Goal: Task Accomplishment & Management: Use online tool/utility

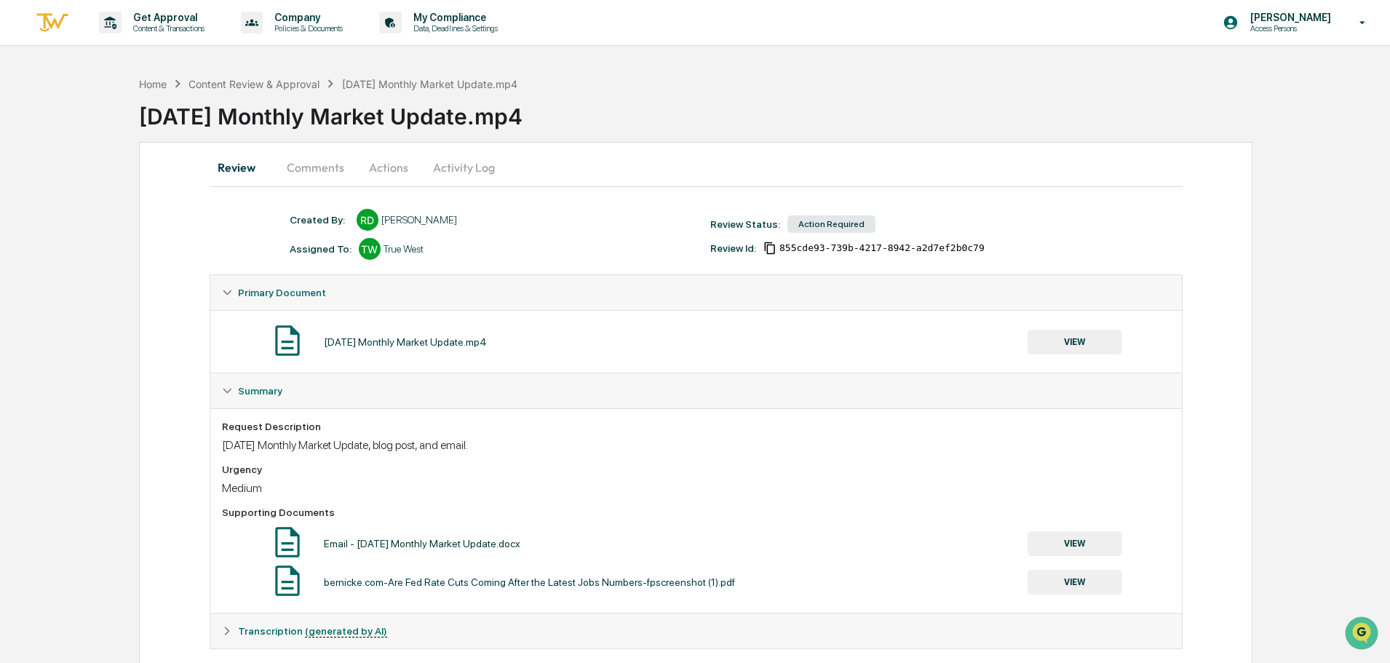
click at [301, 164] on button "Comments" at bounding box center [315, 167] width 81 height 35
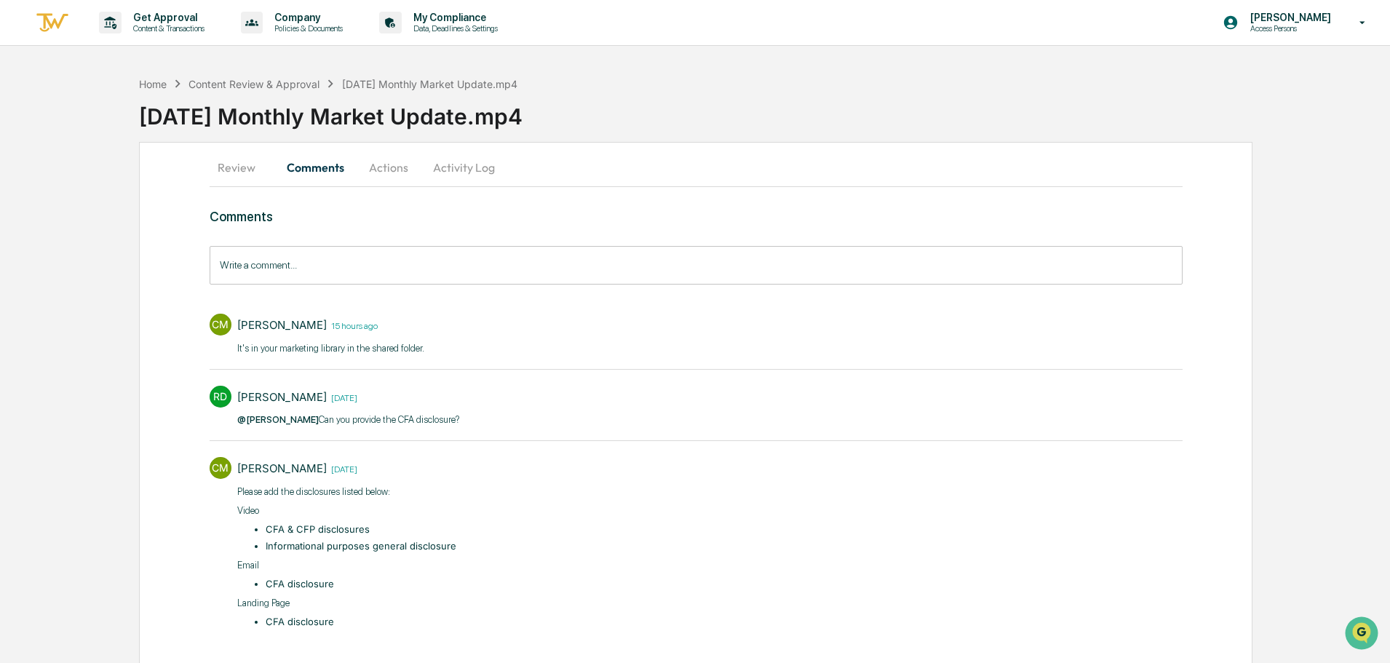
click at [226, 169] on button "Review" at bounding box center [243, 167] width 66 height 35
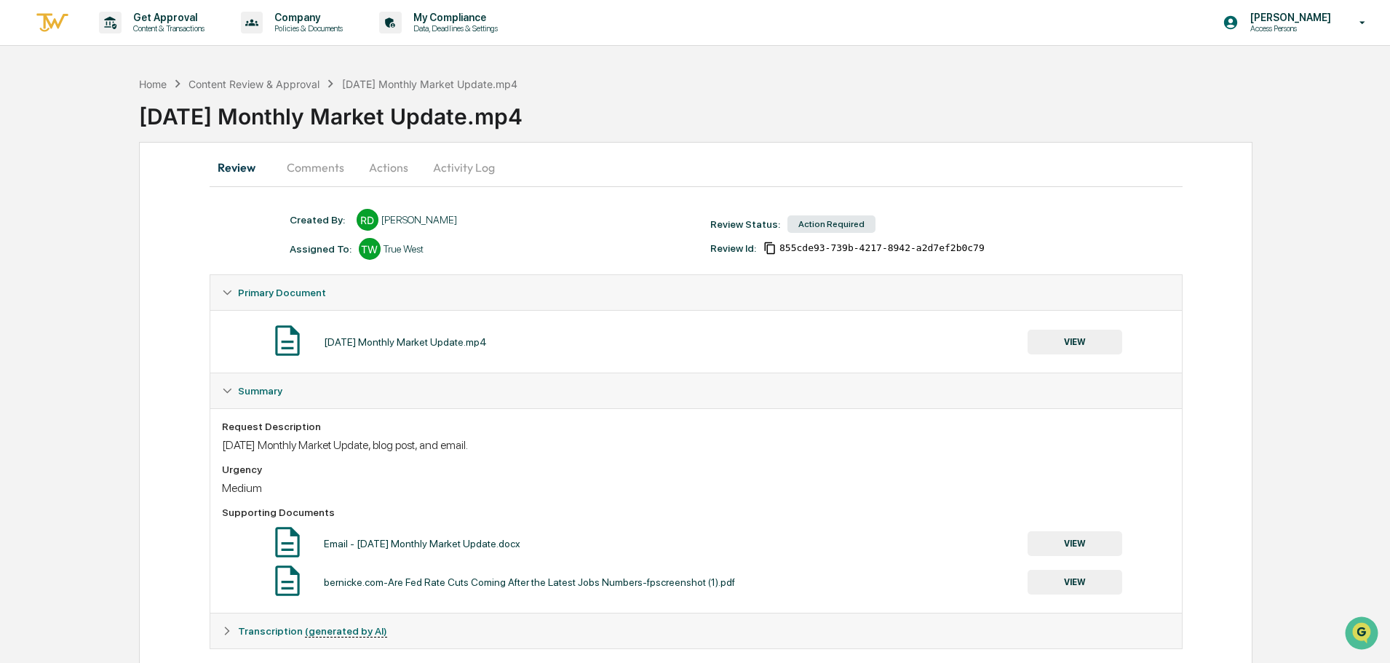
click at [1062, 349] on button "VIEW" at bounding box center [1075, 342] width 95 height 25
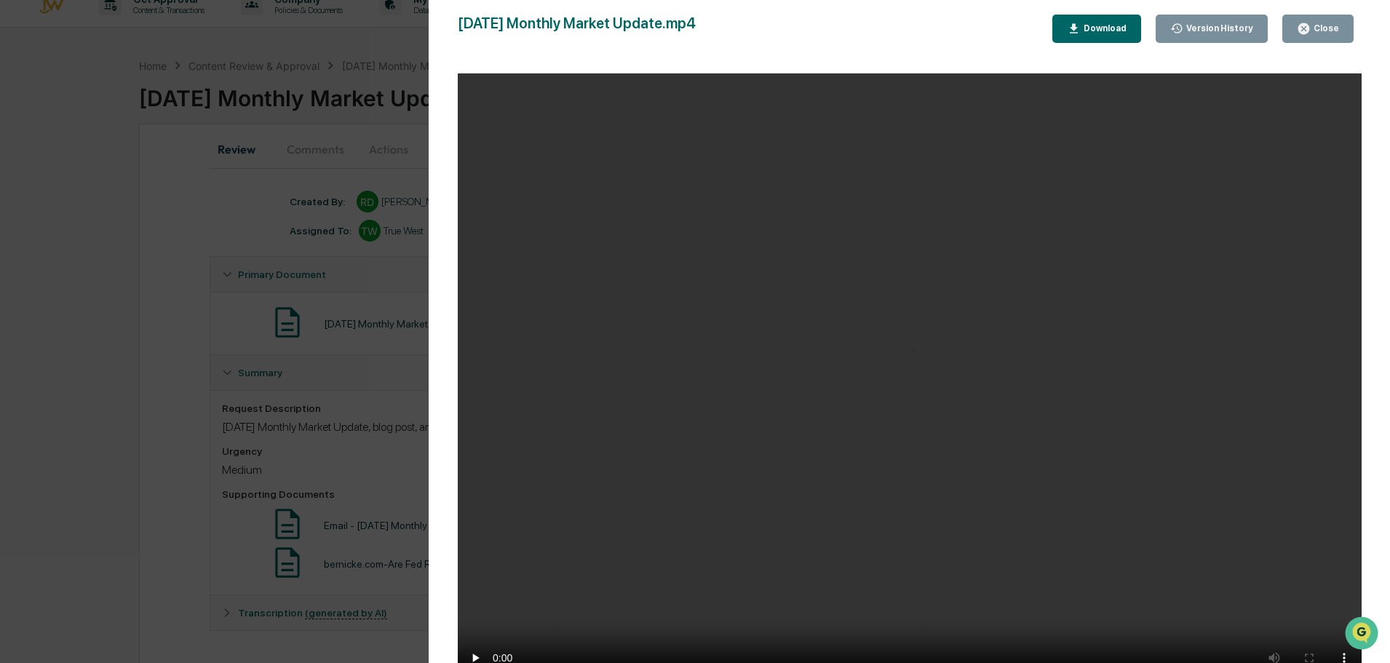
scroll to position [23, 0]
click at [1252, 635] on video "Your browser does not support the video tag." at bounding box center [910, 383] width 904 height 619
click at [1287, 637] on video "Your browser does not support the video tag." at bounding box center [910, 383] width 904 height 619
click at [1294, 639] on video "Your browser does not support the video tag." at bounding box center [910, 383] width 904 height 619
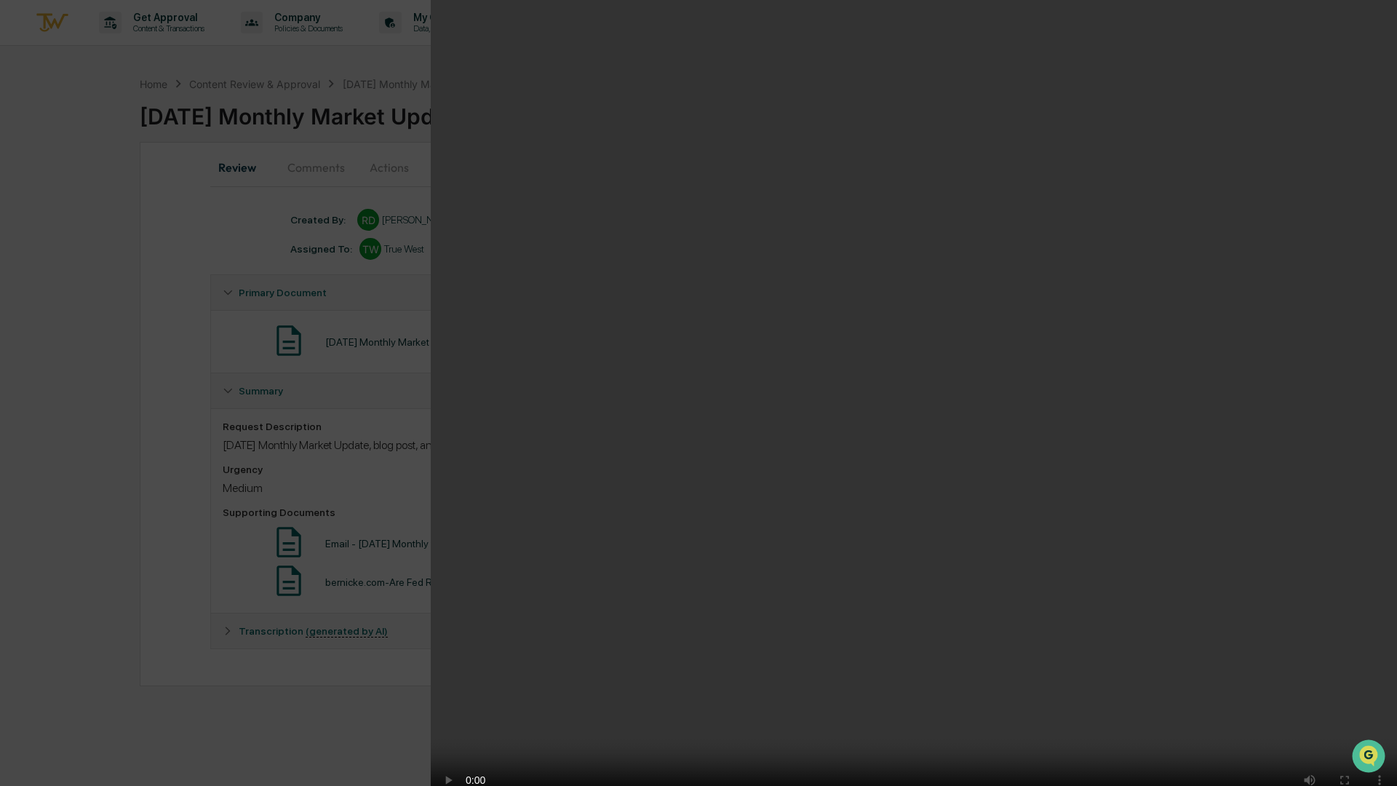
click at [1022, 520] on video "Your browser does not support the video tag." at bounding box center [914, 407] width 967 height 815
click at [1296, 510] on video "Your browser does not support the video tag." at bounding box center [914, 407] width 967 height 815
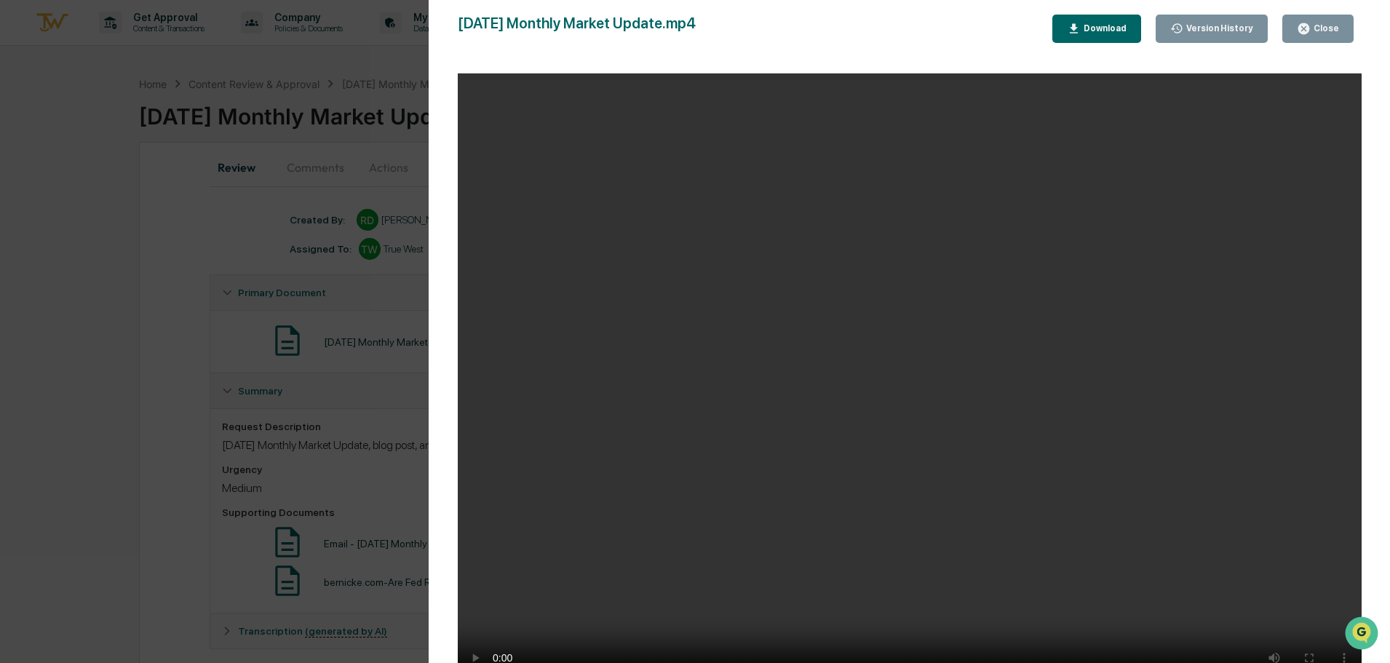
click at [1331, 33] on div "Close" at bounding box center [1325, 28] width 28 height 10
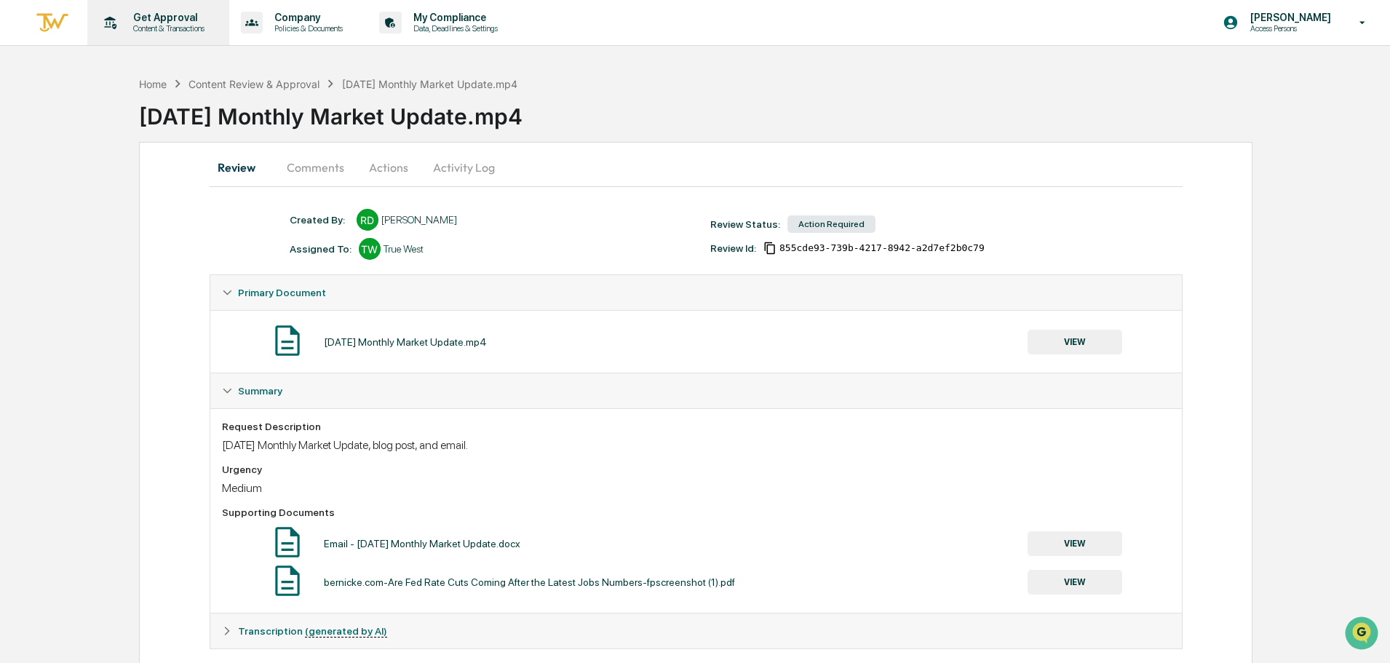
click at [147, 28] on p "Content & Transactions" at bounding box center [167, 28] width 90 height 10
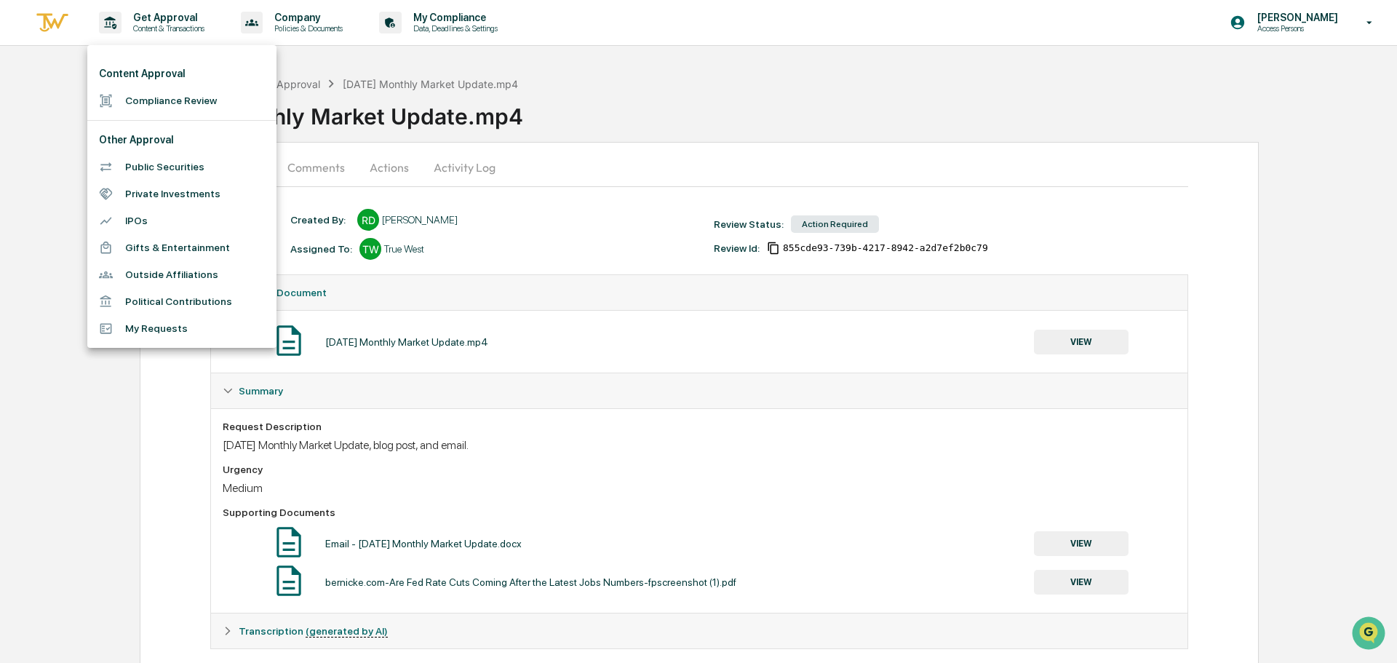
click at [197, 101] on li "Compliance Review" at bounding box center [181, 100] width 189 height 27
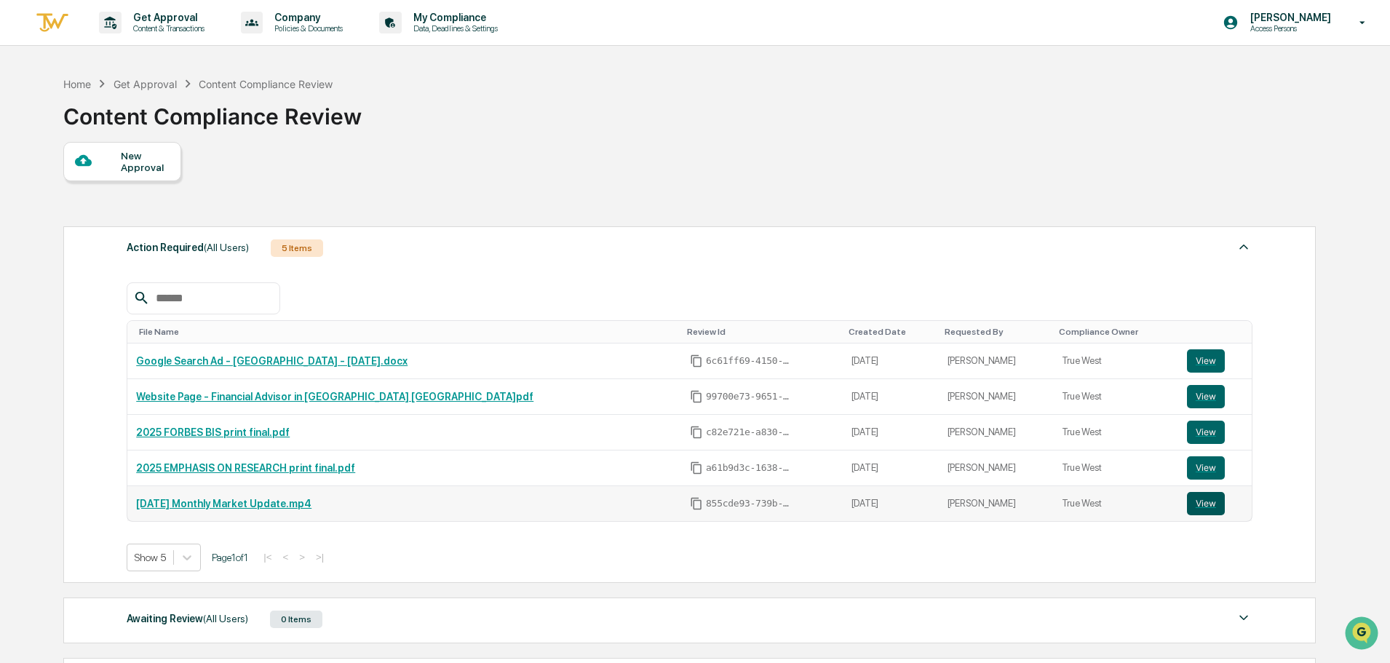
click at [1190, 502] on button "View" at bounding box center [1206, 503] width 38 height 23
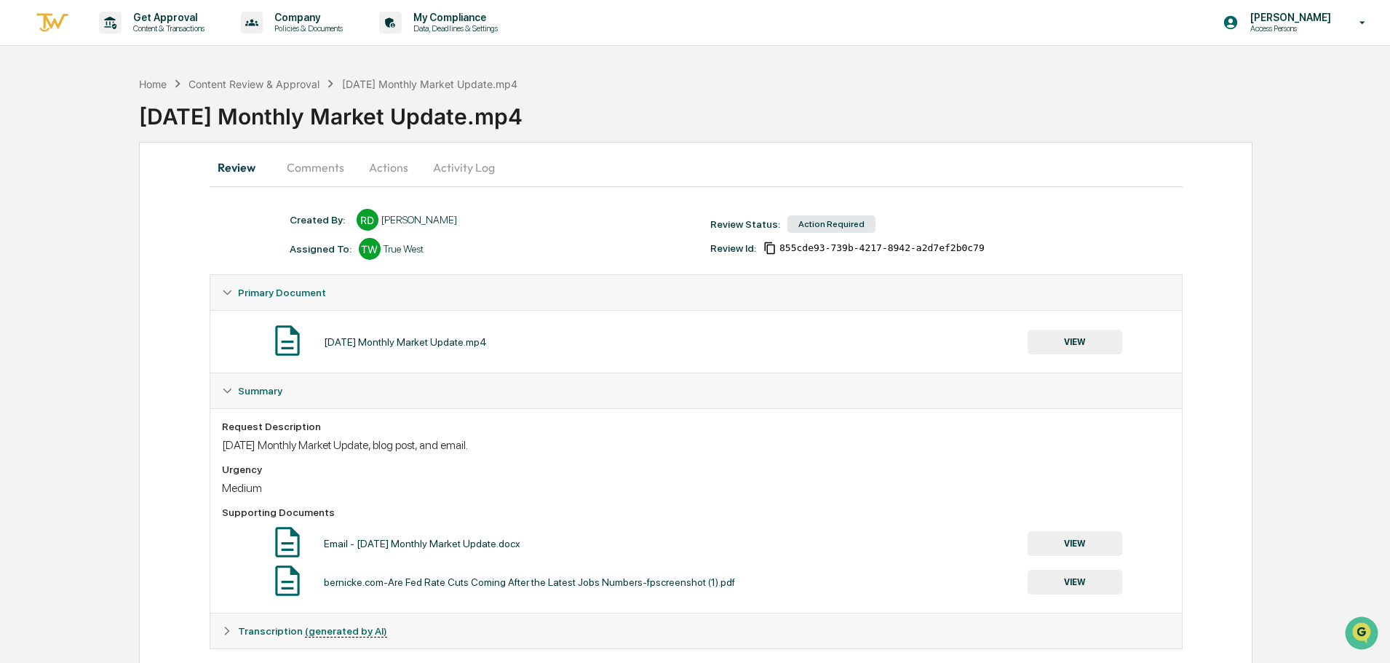
click at [317, 162] on button "Comments" at bounding box center [315, 167] width 81 height 35
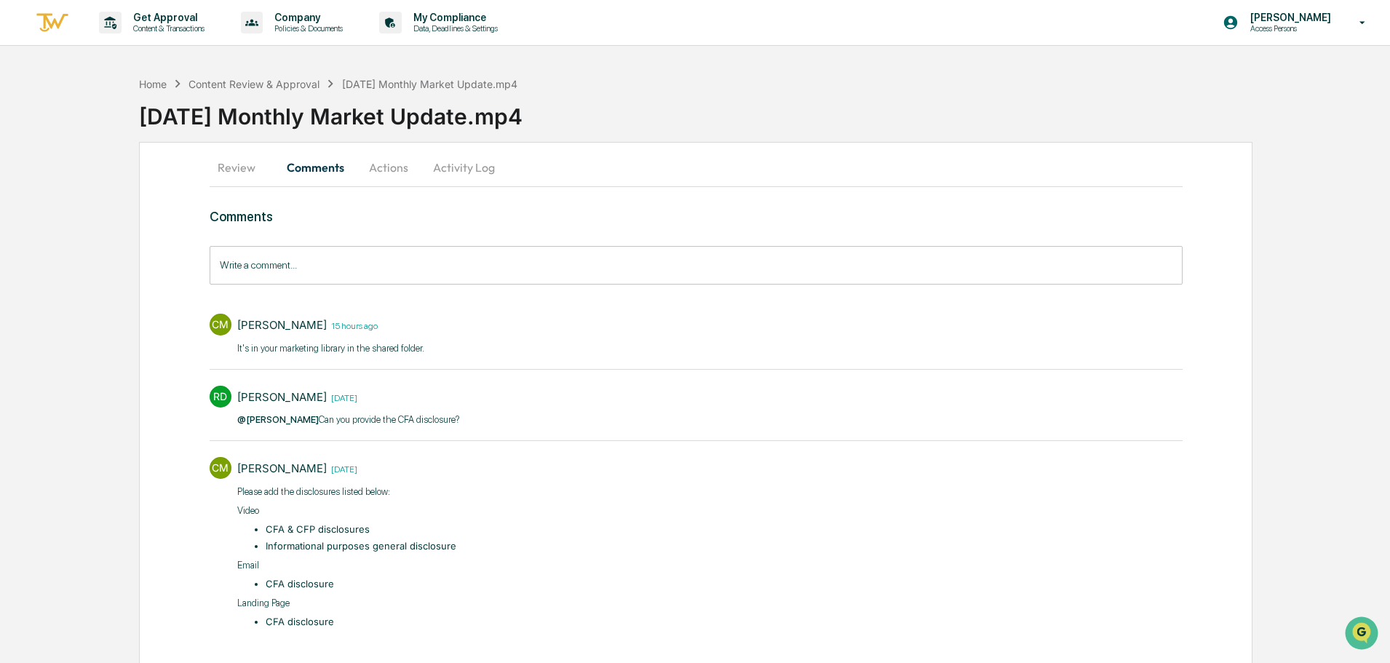
click at [334, 276] on input "Write a comment..." at bounding box center [696, 265] width 973 height 39
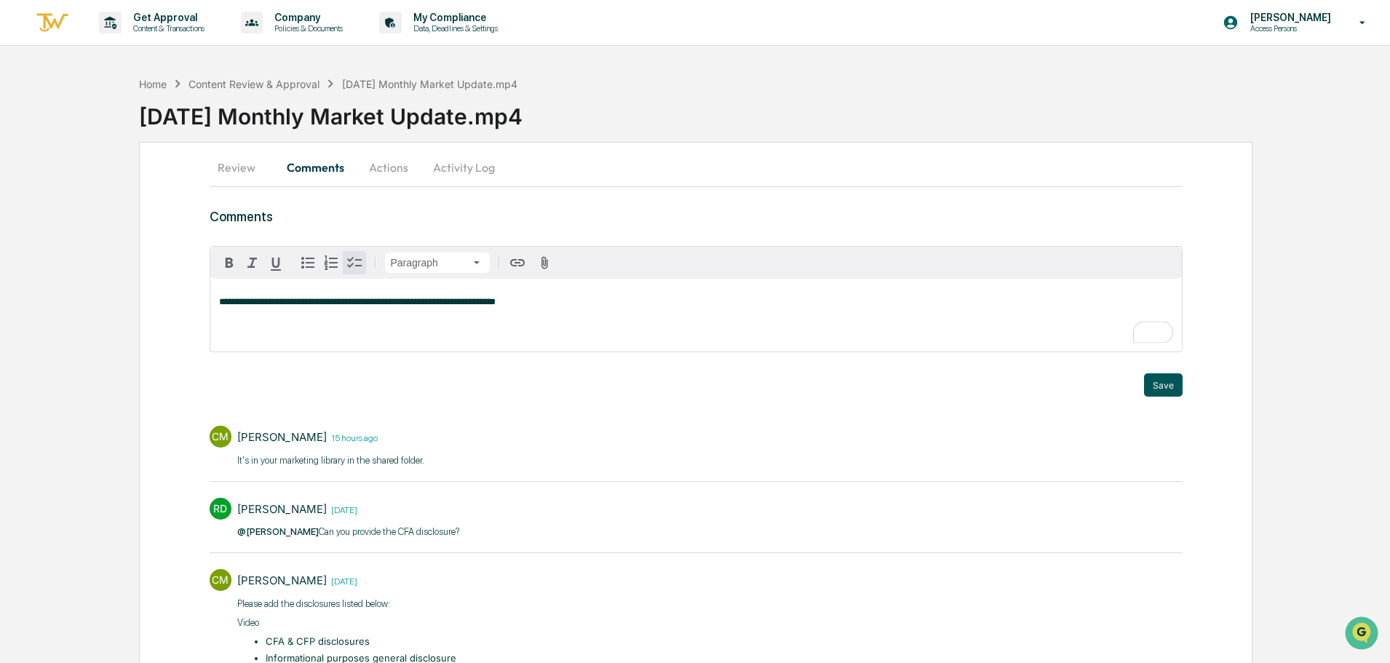
click at [1157, 385] on button "Save" at bounding box center [1163, 384] width 39 height 23
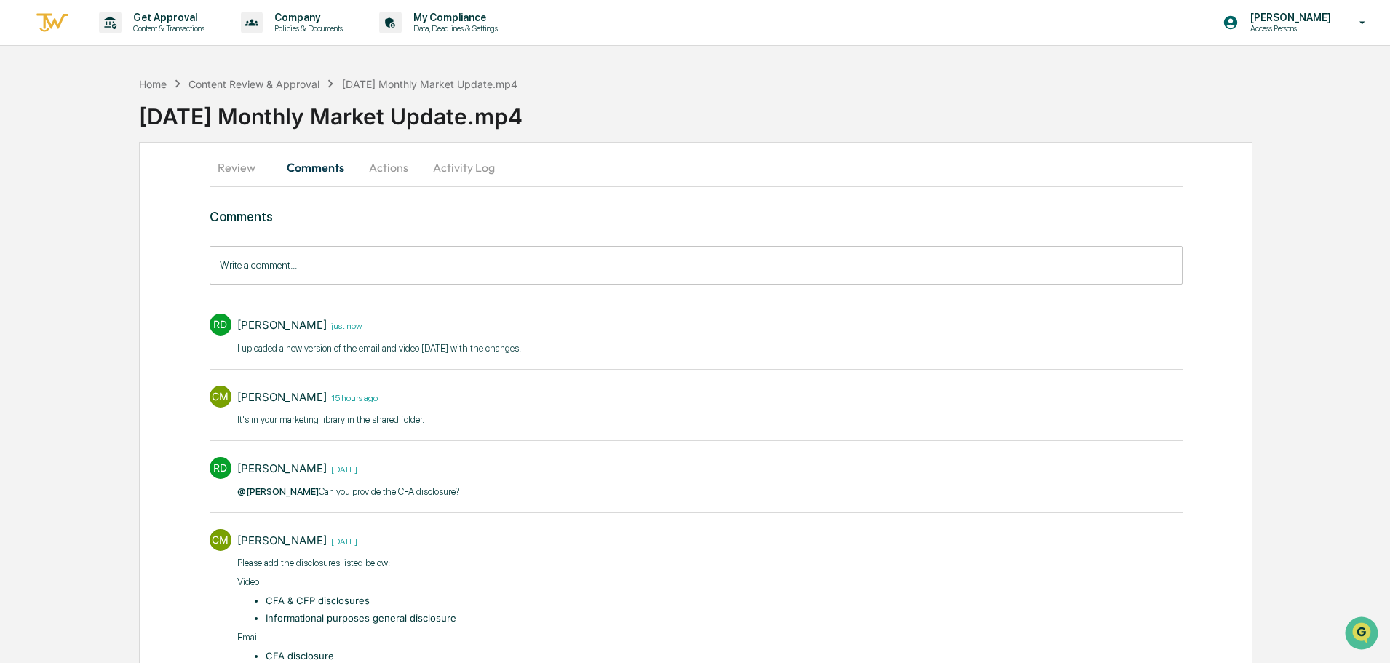
click at [390, 162] on button "Actions" at bounding box center [389, 167] width 66 height 35
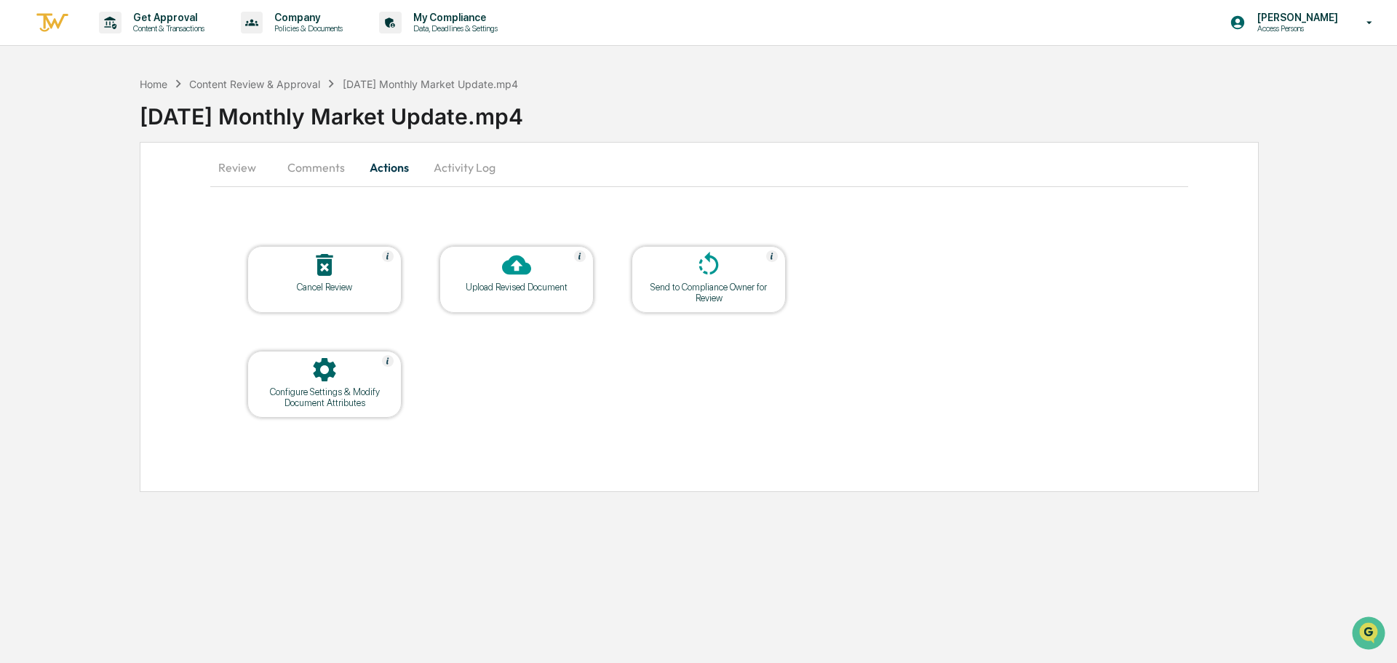
click at [710, 266] on icon at bounding box center [708, 264] width 29 height 29
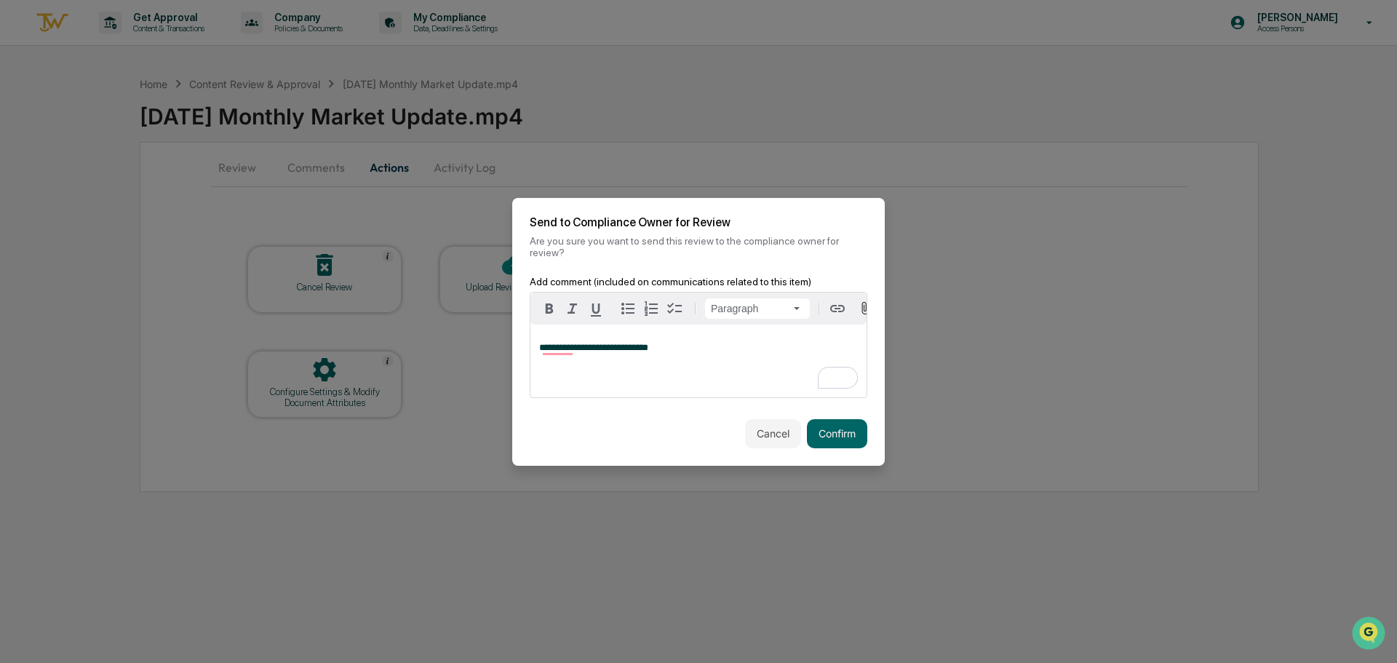
click at [559, 339] on div "**********" at bounding box center [699, 361] width 336 height 73
click at [559, 343] on span "**********" at bounding box center [593, 347] width 109 height 9
click at [672, 355] on div "**********" at bounding box center [699, 361] width 336 height 73
click at [611, 350] on span "**********" at bounding box center [595, 347] width 113 height 9
click at [828, 426] on button "Confirm" at bounding box center [837, 433] width 60 height 29
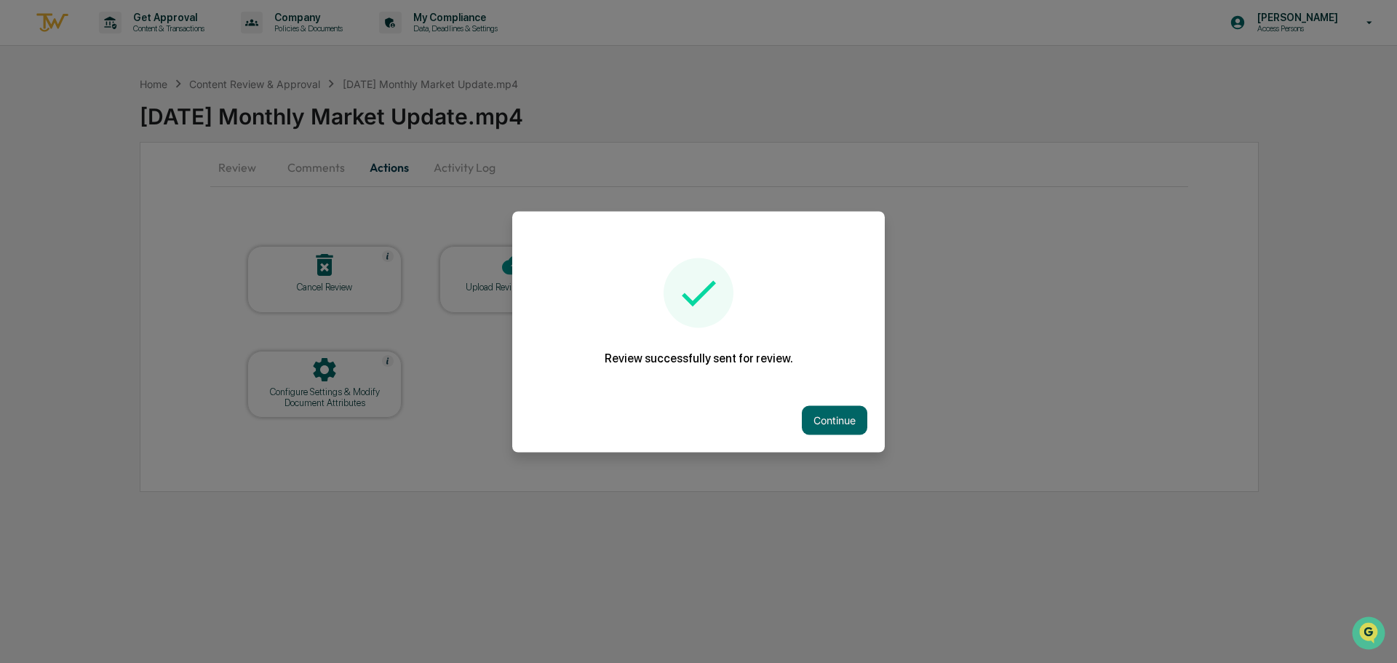
click at [828, 426] on button "Continue" at bounding box center [835, 419] width 66 height 29
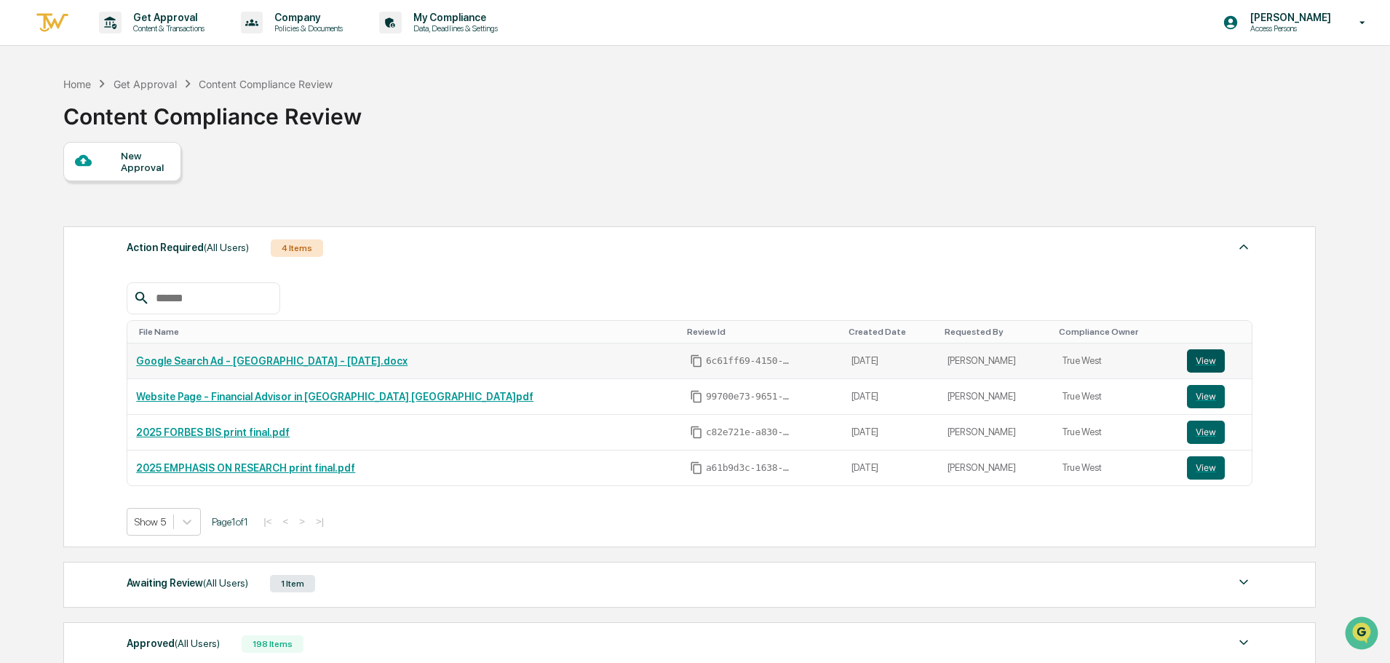
click at [1191, 360] on button "View" at bounding box center [1206, 360] width 38 height 23
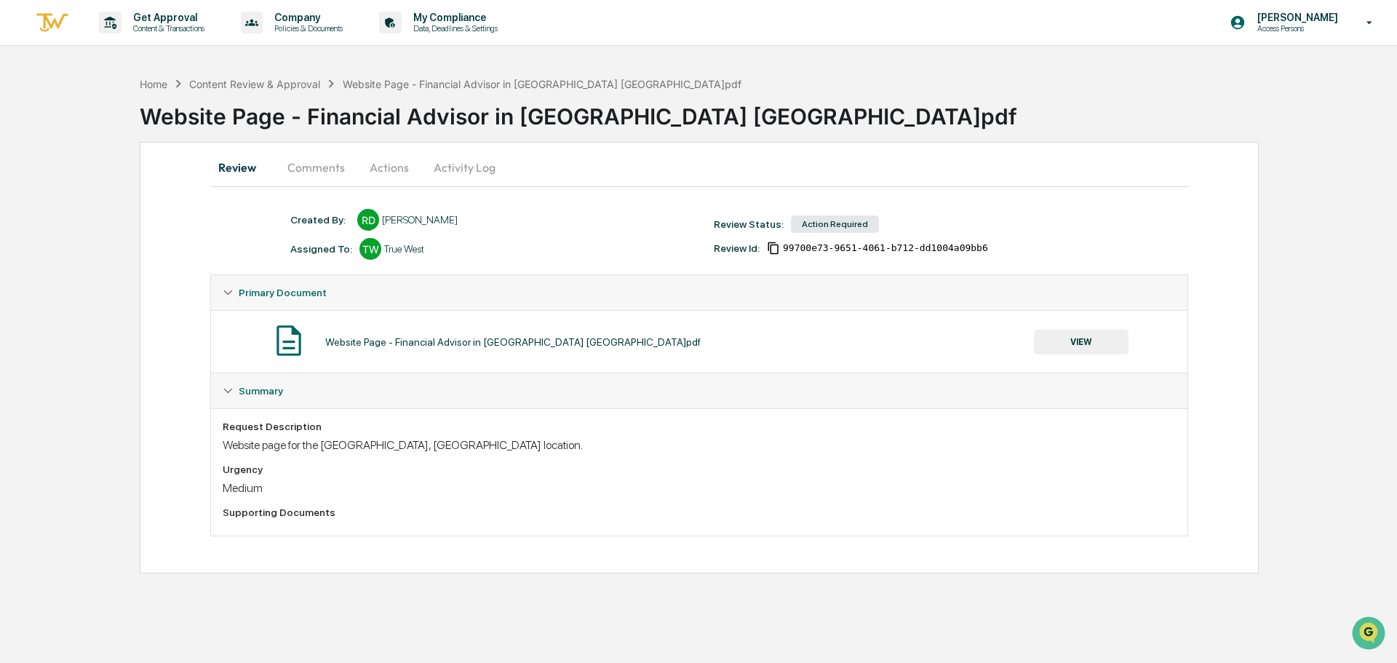
click at [1109, 338] on button "VIEW" at bounding box center [1081, 342] width 95 height 25
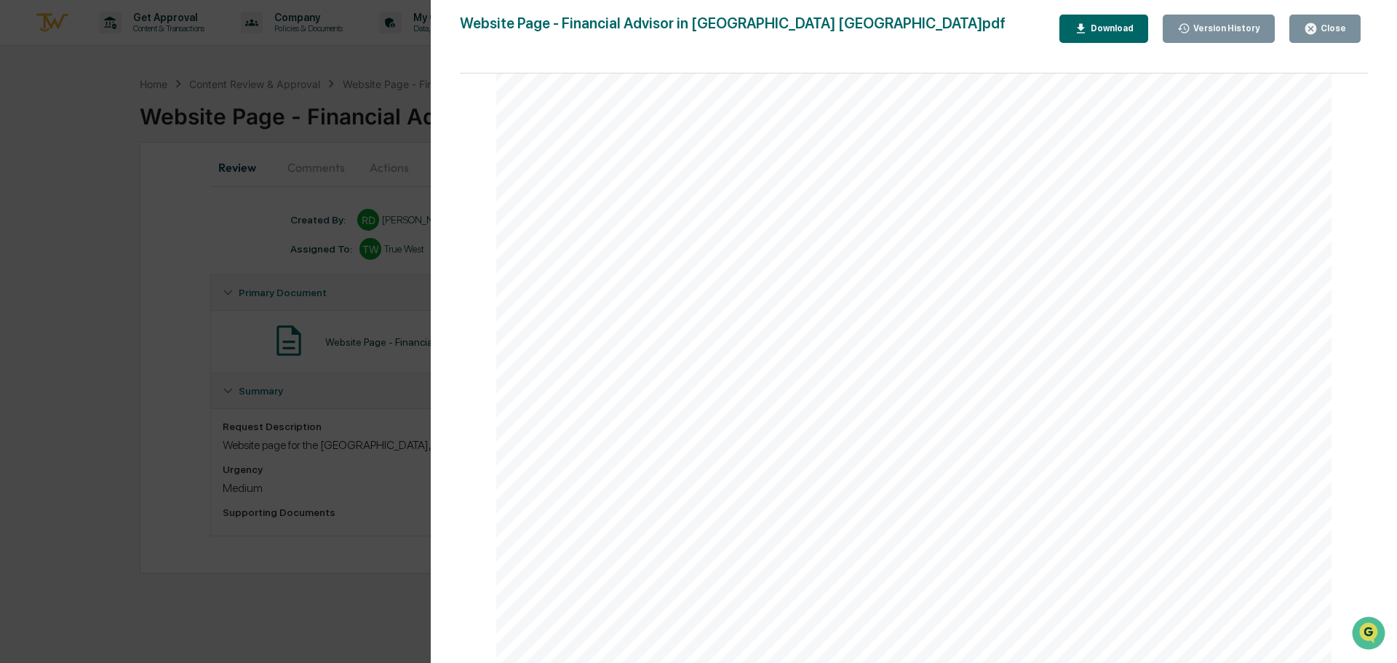
scroll to position [2341, 0]
click at [476, 157] on div "Page 1/3 Page 2/3 Page 3/3" at bounding box center [914, 376] width 908 height 604
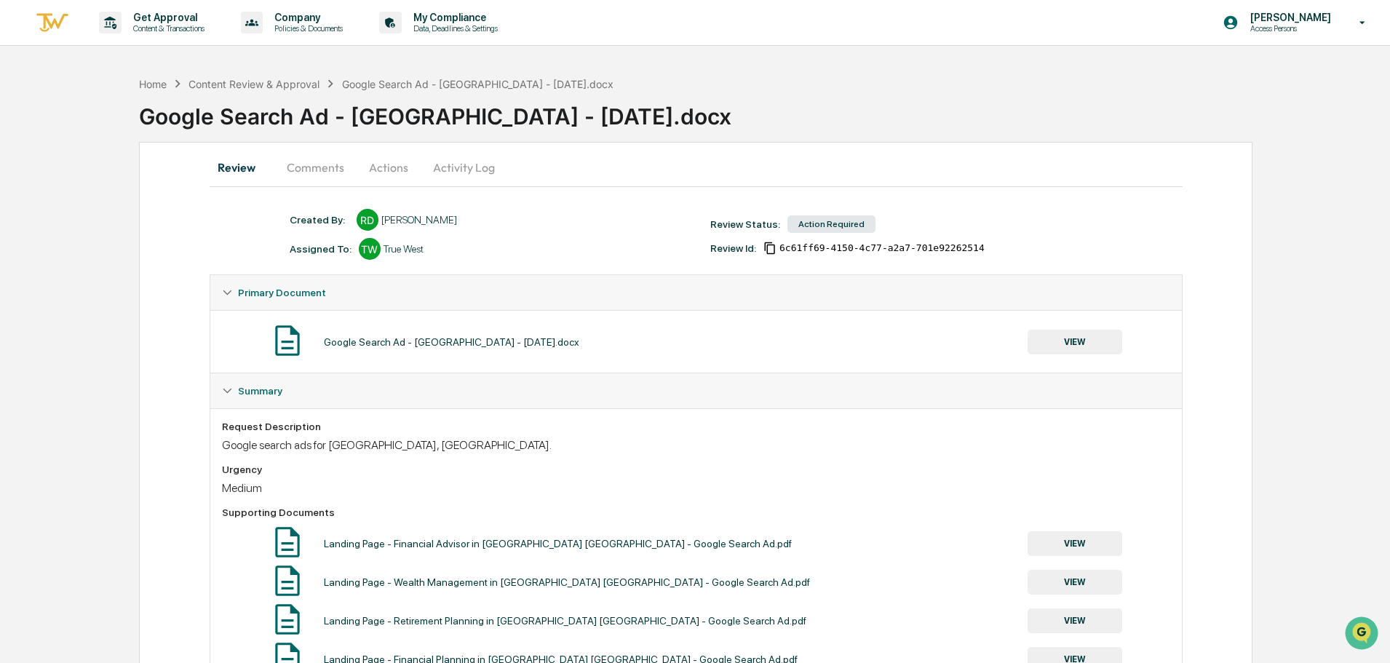
click at [327, 168] on button "Comments" at bounding box center [315, 167] width 81 height 35
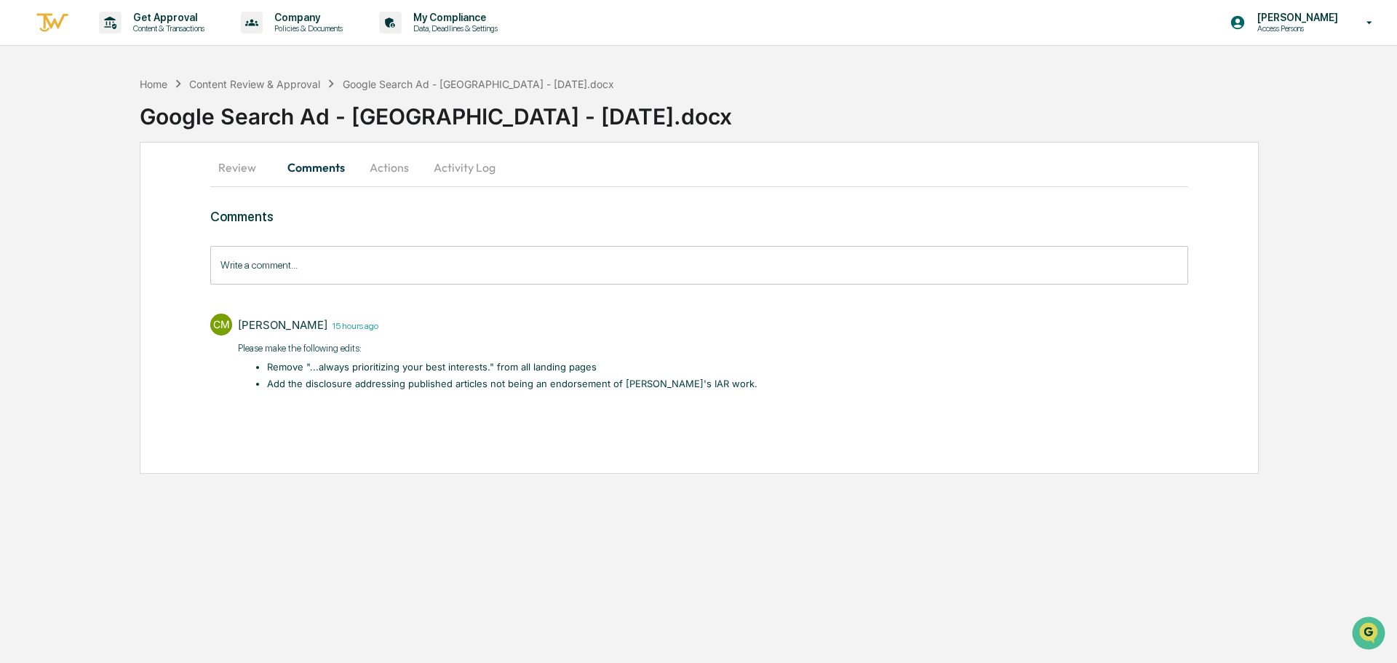
click at [303, 373] on li "Remove "...always prioritizing your best interests." from all landing pages" at bounding box center [512, 367] width 491 height 15
drag, startPoint x: 308, startPoint y: 371, endPoint x: 481, endPoint y: 364, distance: 173.4
click at [481, 364] on li "Remove "...always prioritizing your best interests." from all landing pages" at bounding box center [512, 367] width 491 height 15
click at [605, 468] on div "Review Comments Actions Activity Log Comments Write a comment... Write a commen…" at bounding box center [699, 308] width 1119 height 332
click at [234, 162] on button "Review" at bounding box center [243, 167] width 66 height 35
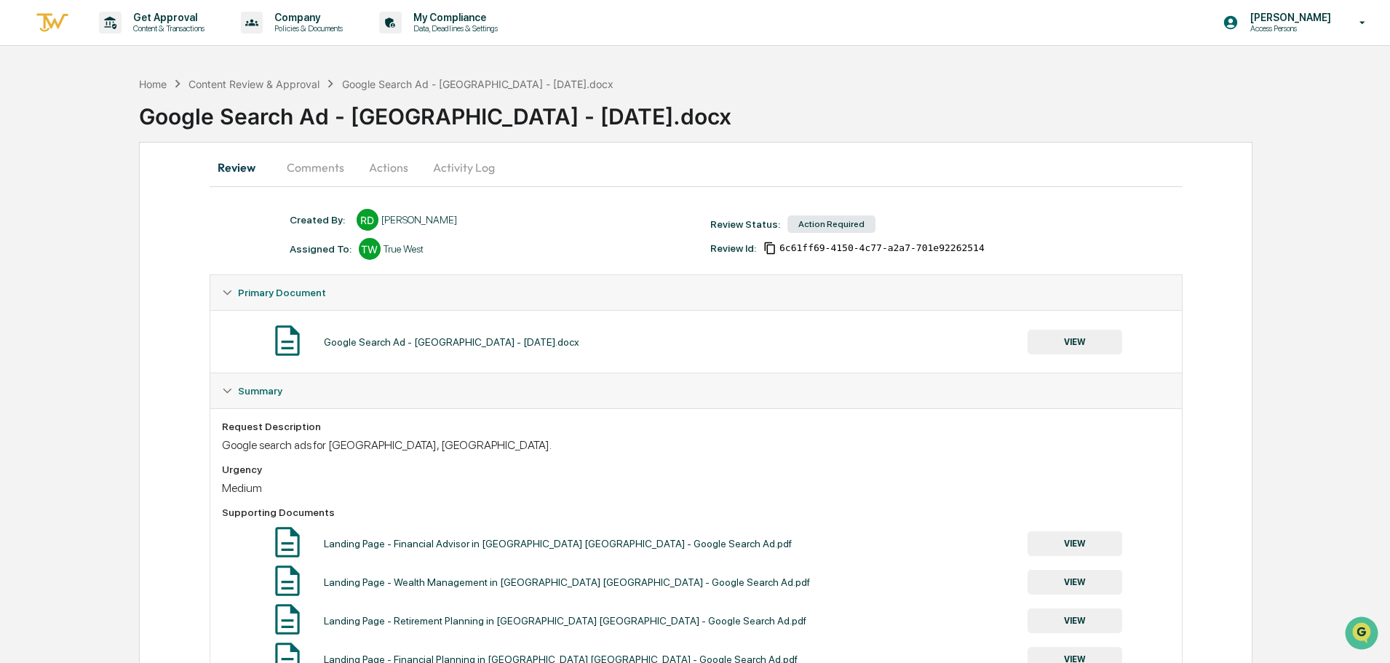
click at [448, 164] on button "Activity Log" at bounding box center [463, 167] width 85 height 35
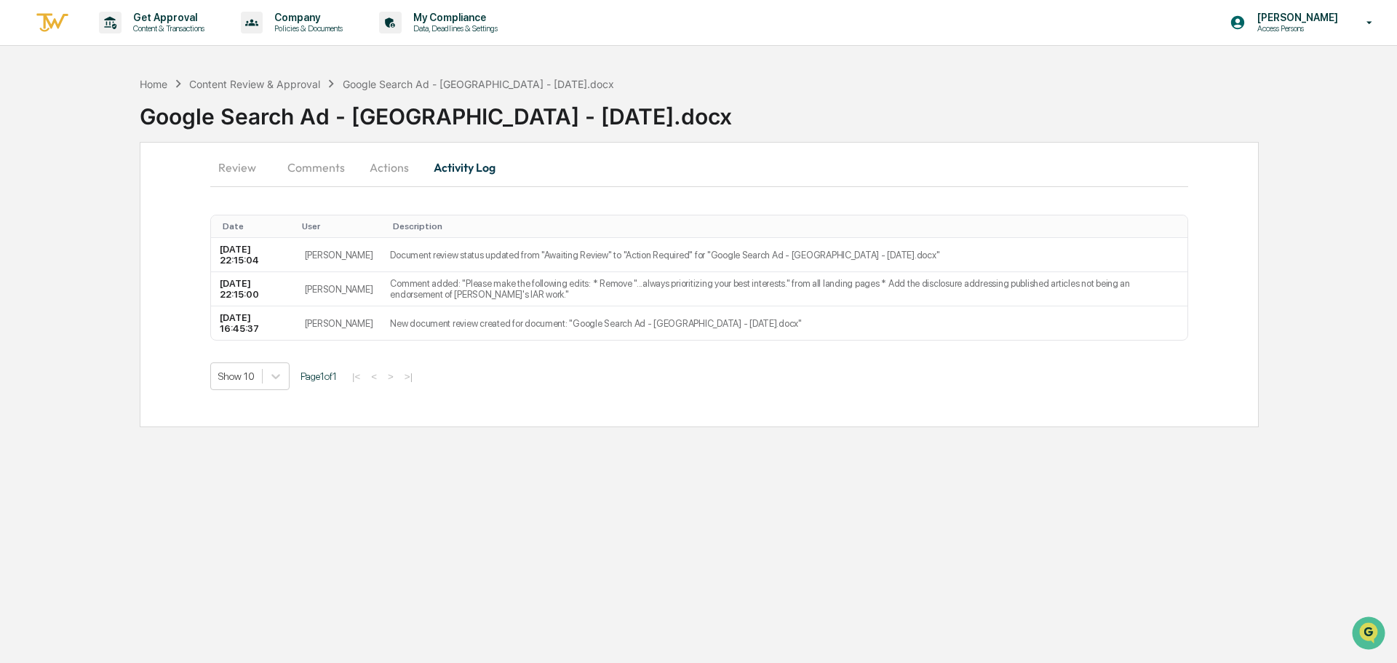
click at [386, 166] on button "Actions" at bounding box center [390, 167] width 66 height 35
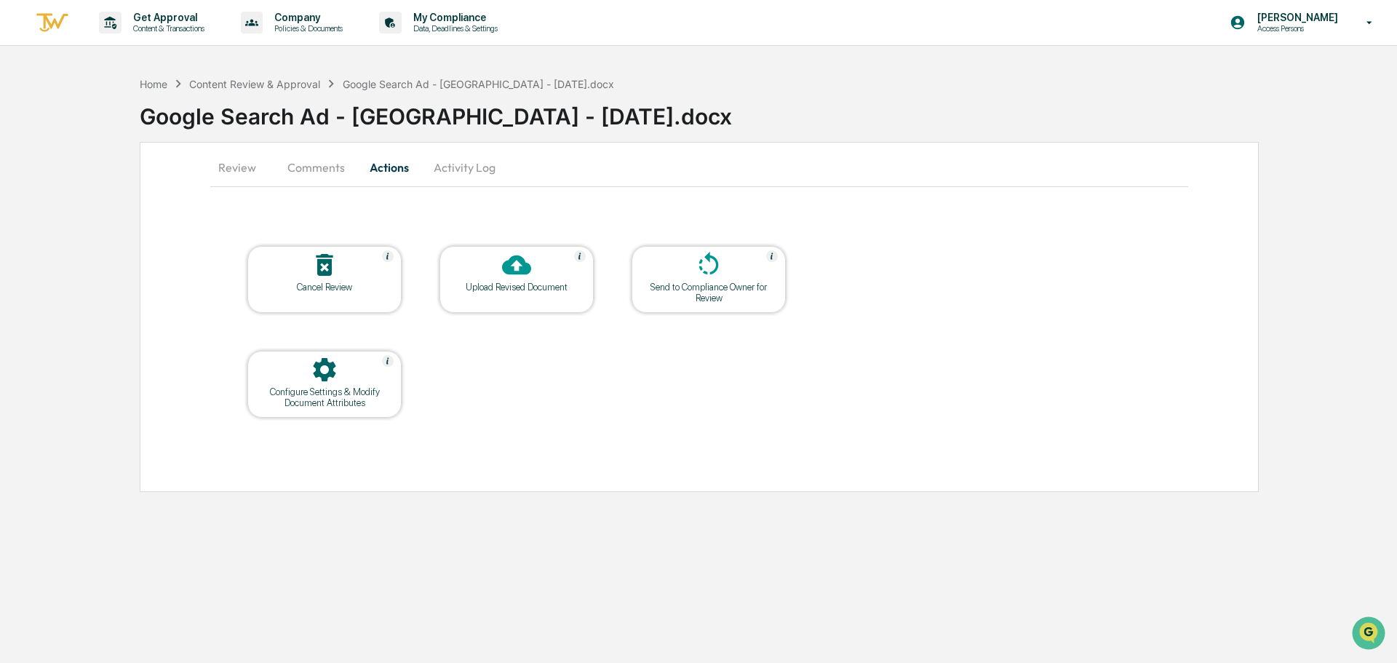
click at [473, 295] on div "Upload Revised Document" at bounding box center [517, 279] width 154 height 67
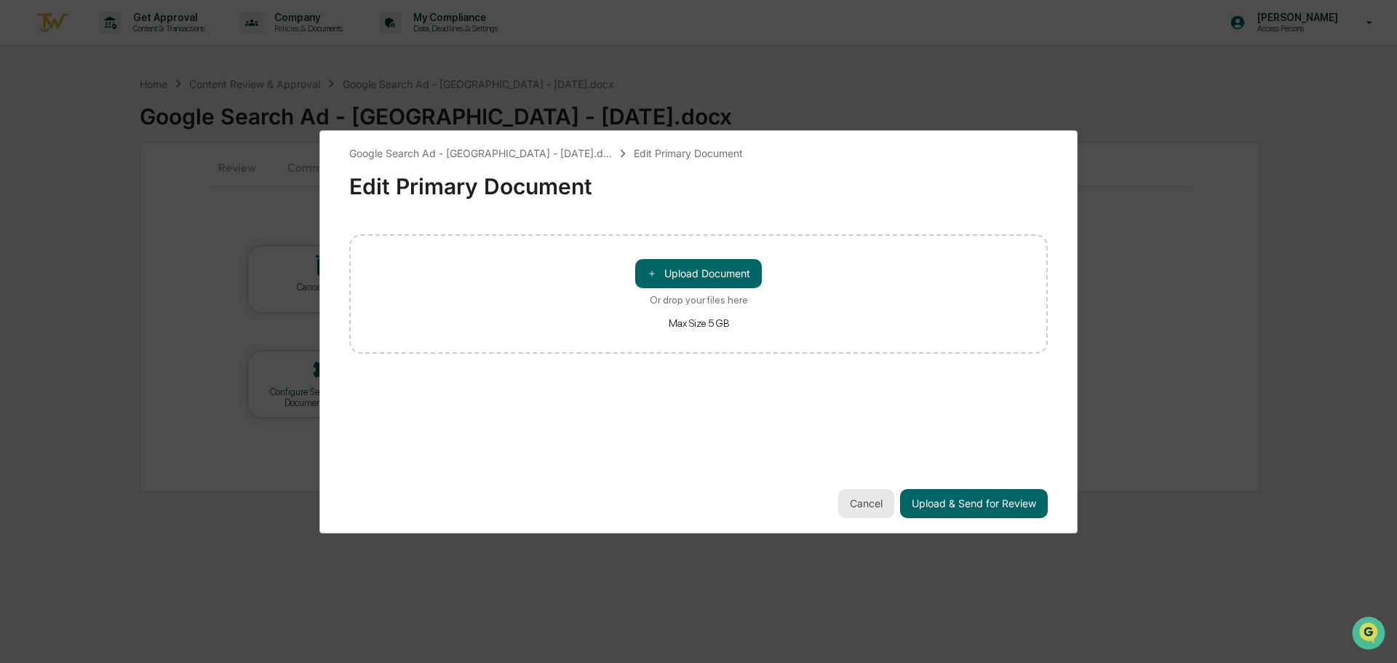
click at [864, 508] on button "Cancel" at bounding box center [866, 503] width 56 height 29
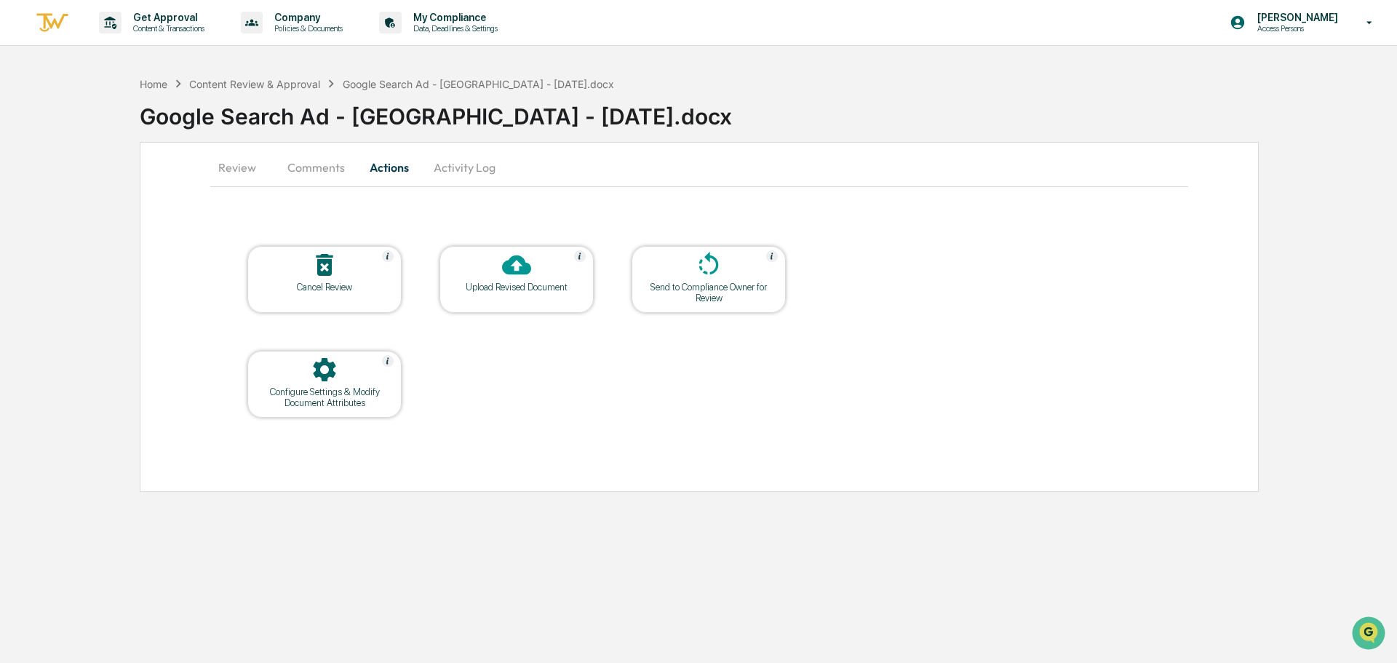
click at [456, 294] on div "Upload Revised Document" at bounding box center [517, 279] width 154 height 67
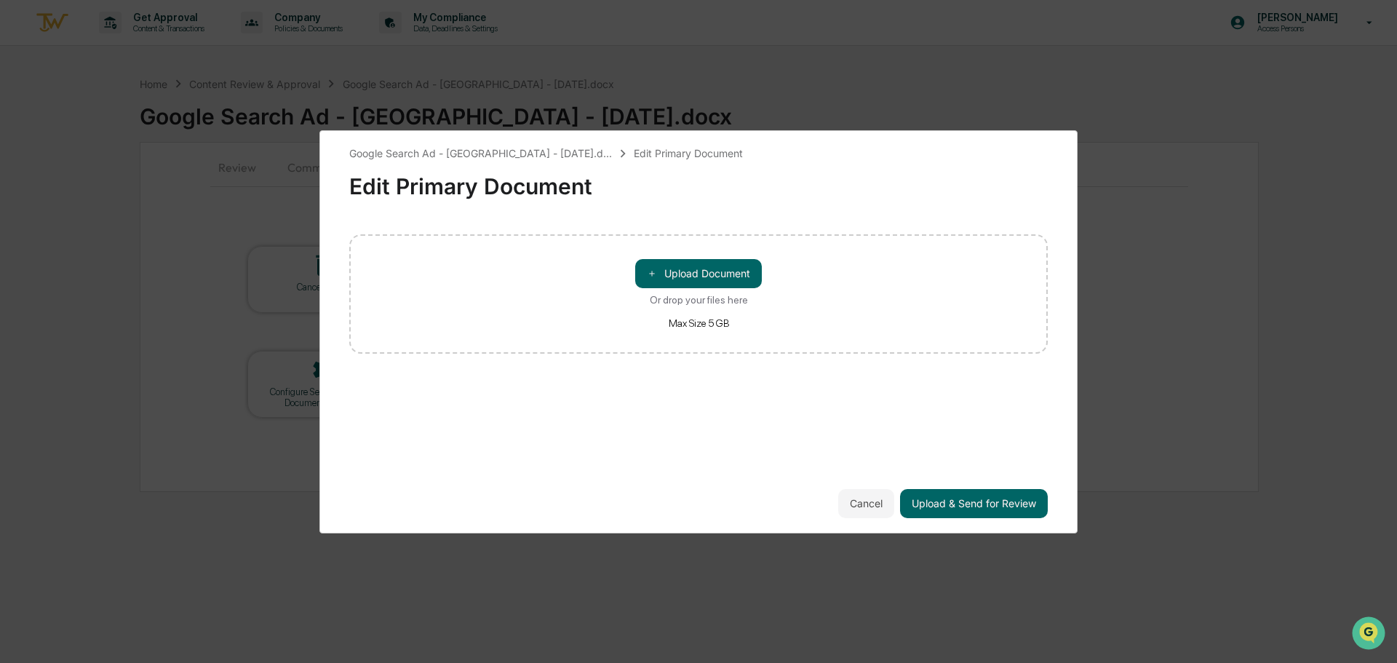
click at [835, 496] on div "Cancel Upload & Send for Review" at bounding box center [698, 503] width 699 height 29
click at [841, 496] on button "Cancel" at bounding box center [866, 503] width 56 height 29
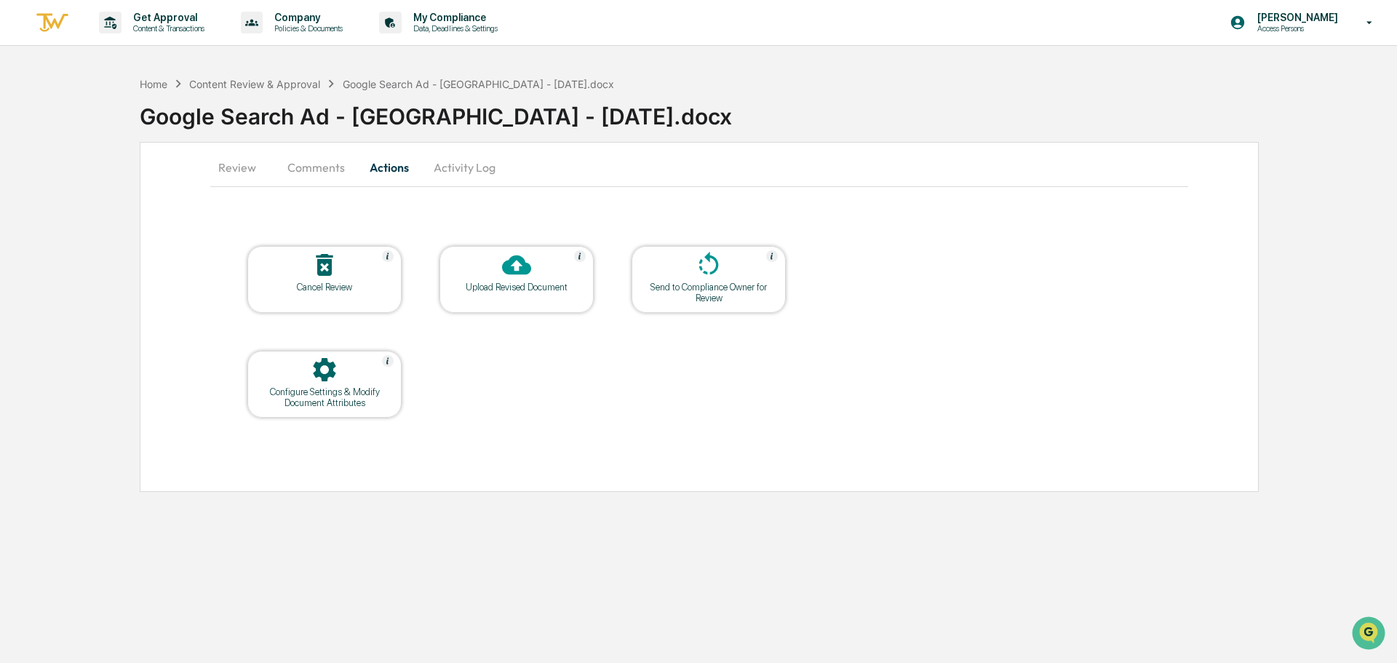
click at [352, 377] on div at bounding box center [325, 370] width 146 height 31
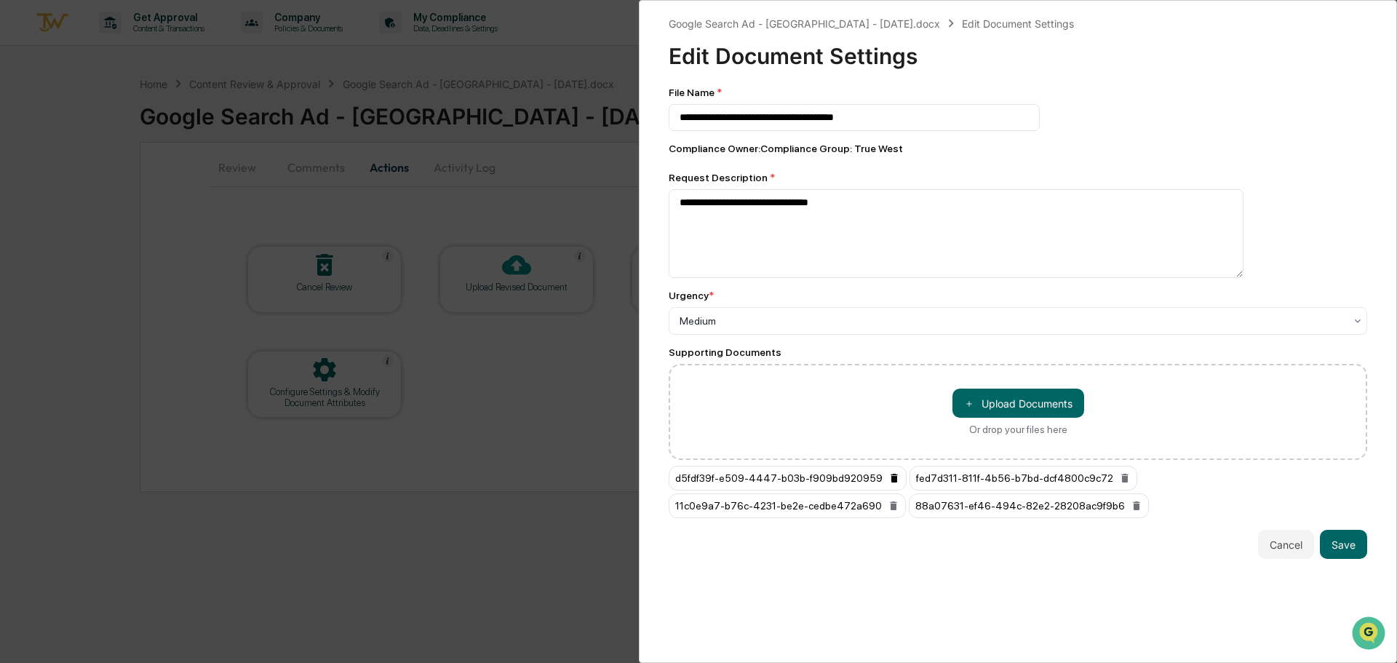
click at [891, 478] on icon at bounding box center [894, 478] width 7 height 9
click at [881, 481] on icon at bounding box center [884, 478] width 7 height 9
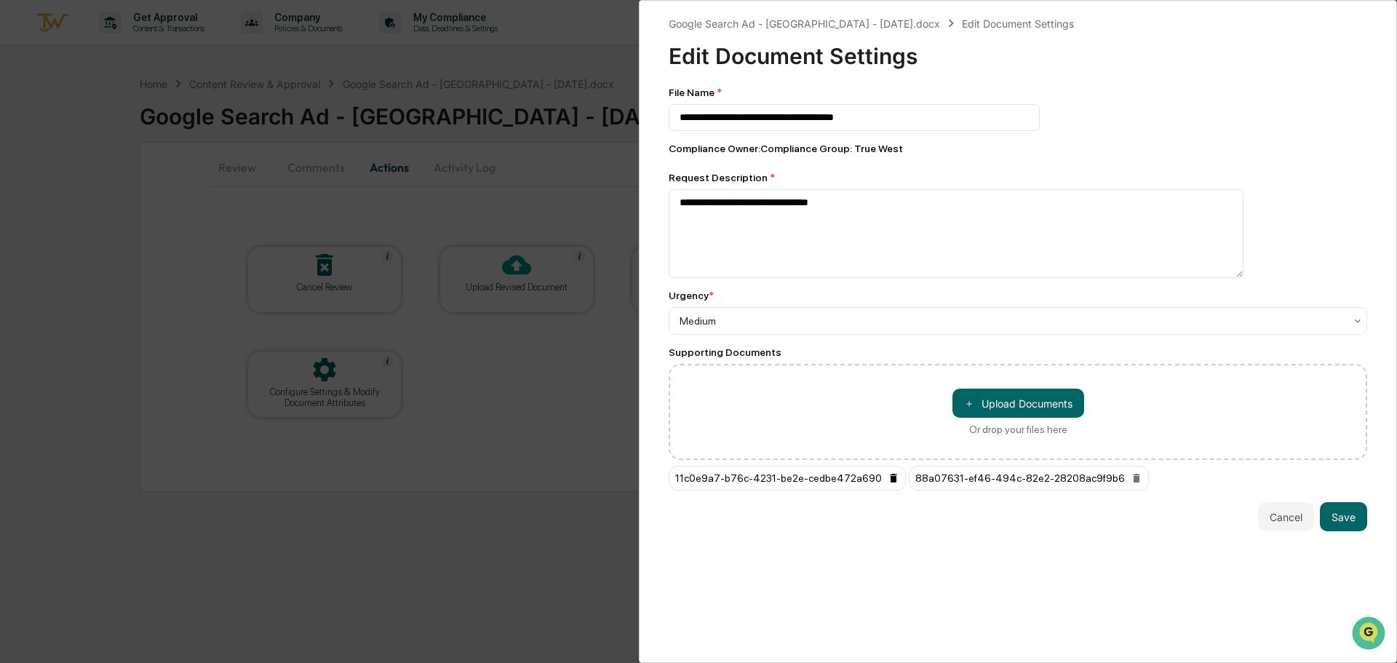
click at [890, 481] on icon at bounding box center [893, 478] width 7 height 9
click at [891, 481] on icon at bounding box center [897, 478] width 12 height 12
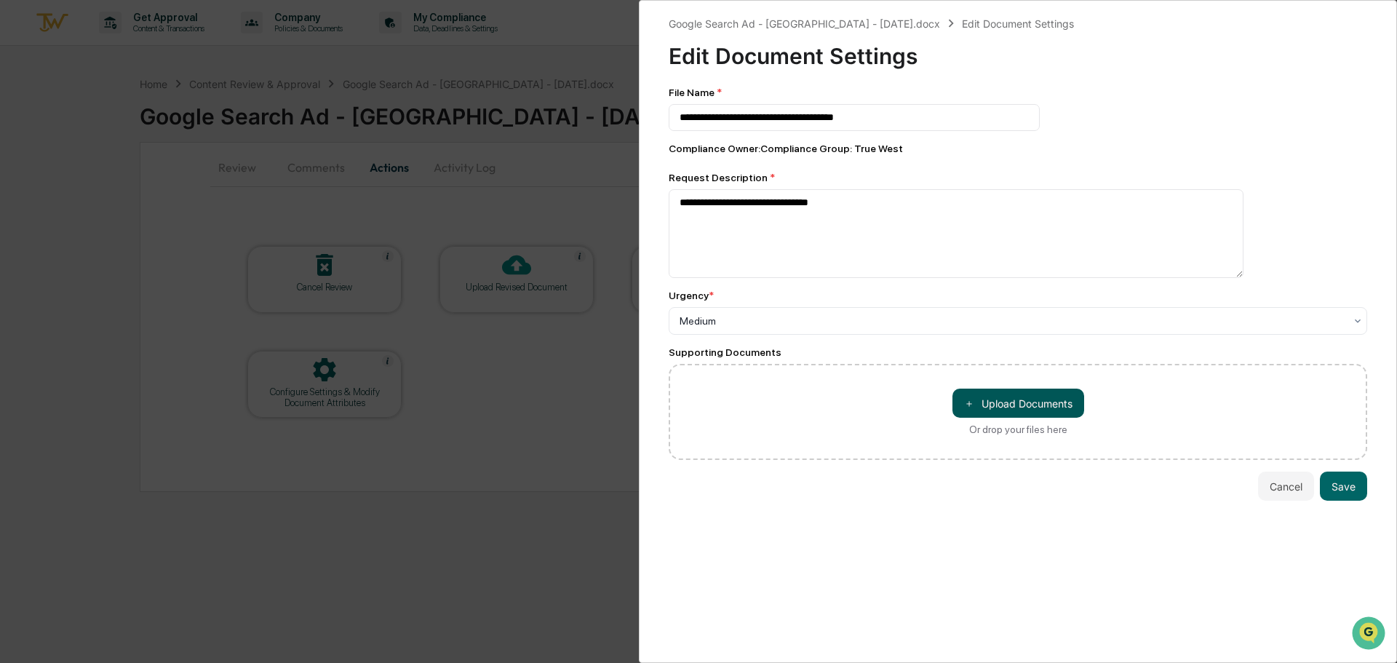
click at [983, 407] on button "＋ Upload Documents" at bounding box center [1019, 403] width 132 height 29
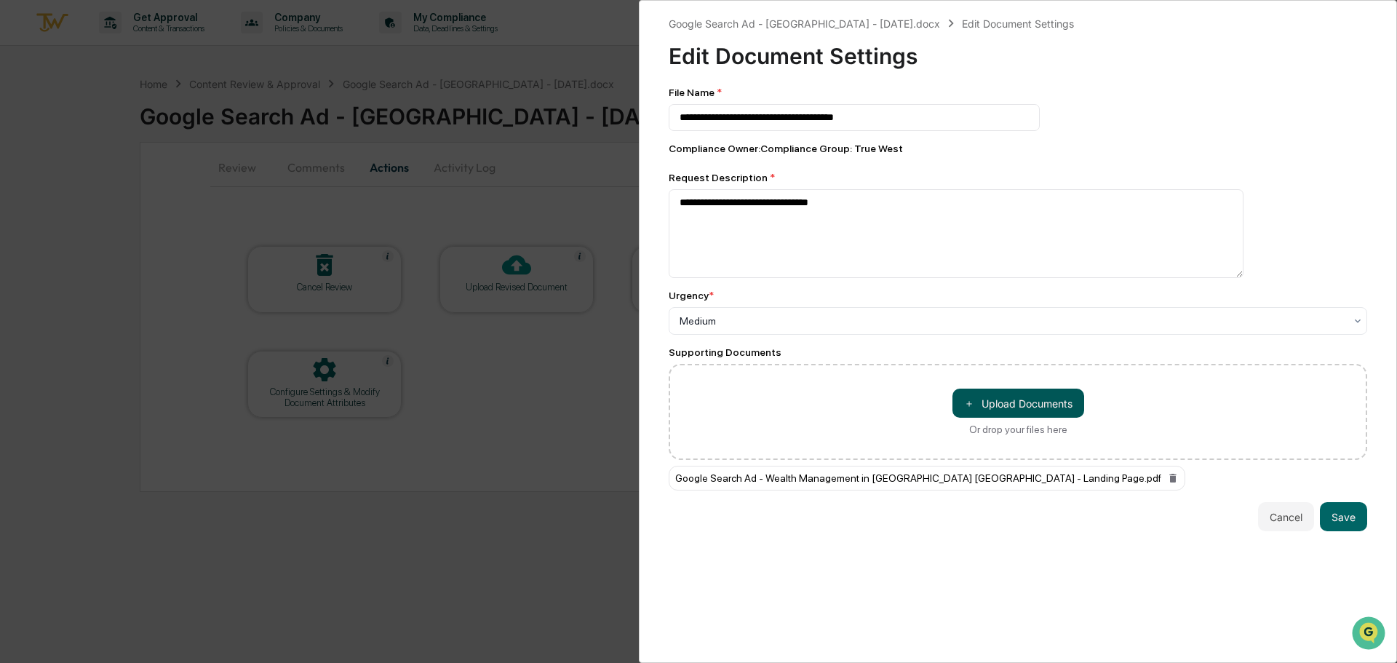
click at [1003, 411] on button "＋ Upload Documents" at bounding box center [1019, 403] width 132 height 29
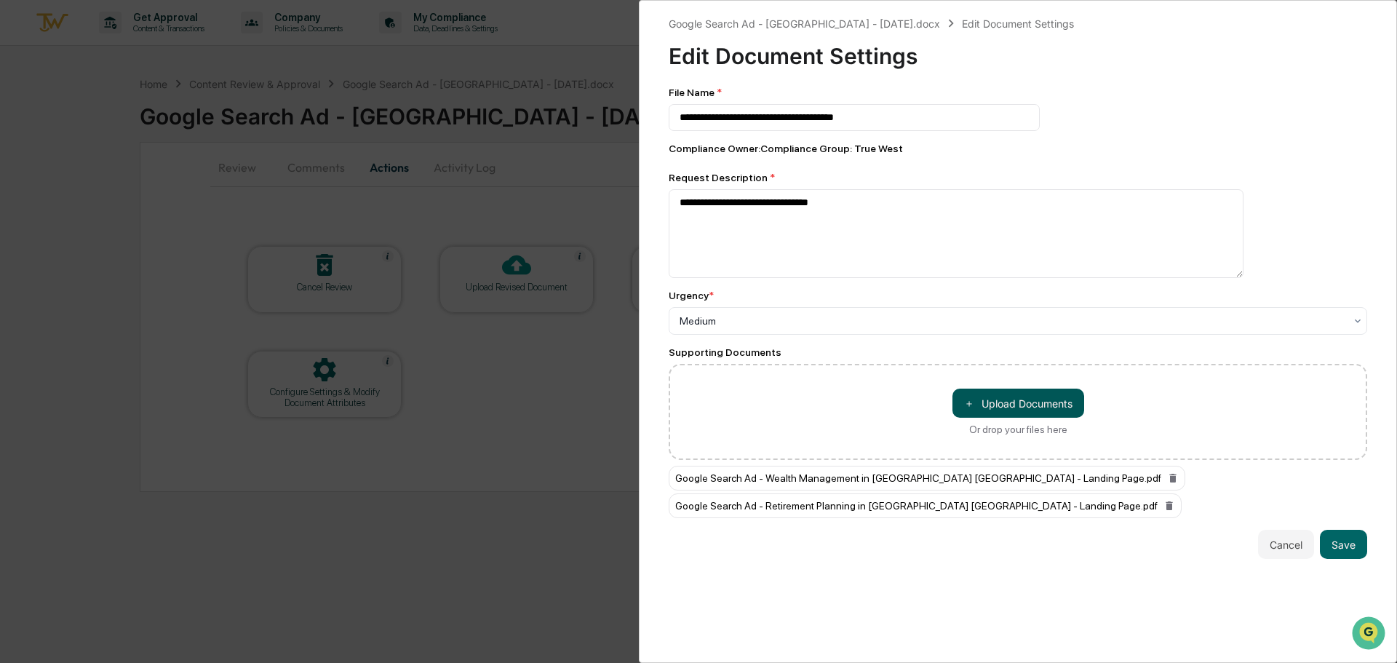
click at [1021, 401] on button "＋ Upload Documents" at bounding box center [1019, 403] width 132 height 29
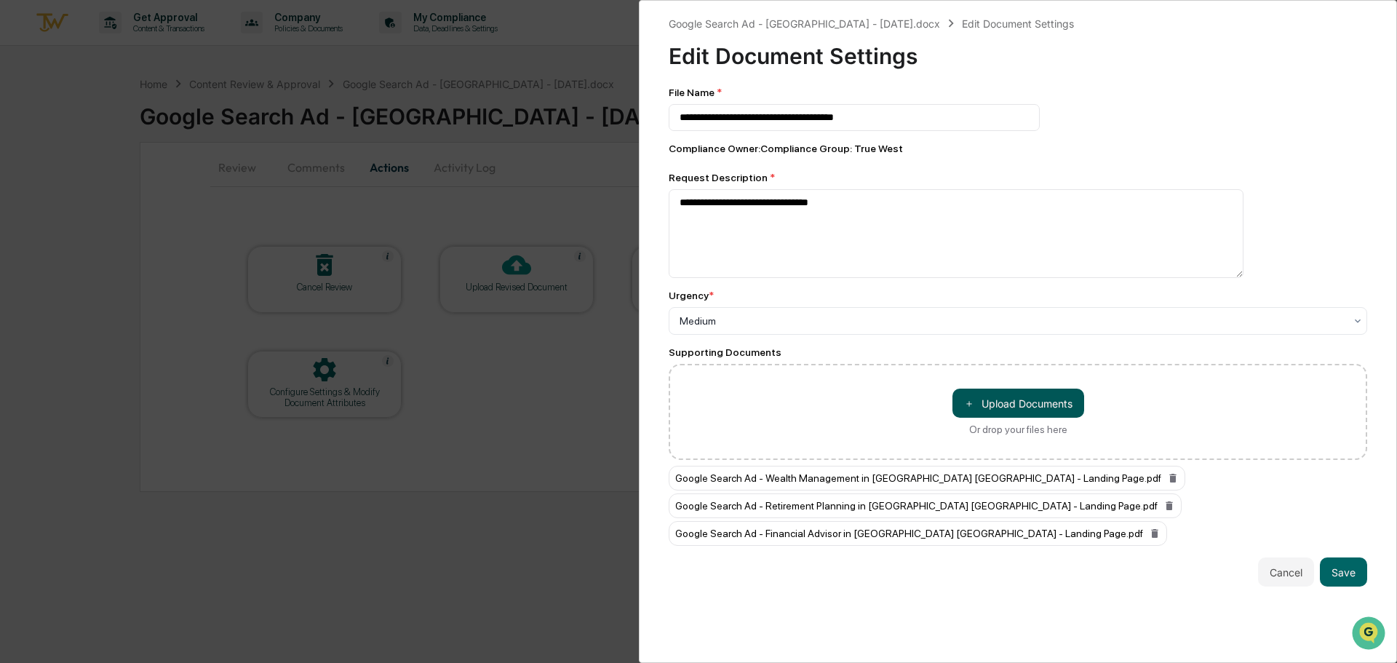
click at [1033, 410] on button "＋ Upload Documents" at bounding box center [1019, 403] width 132 height 29
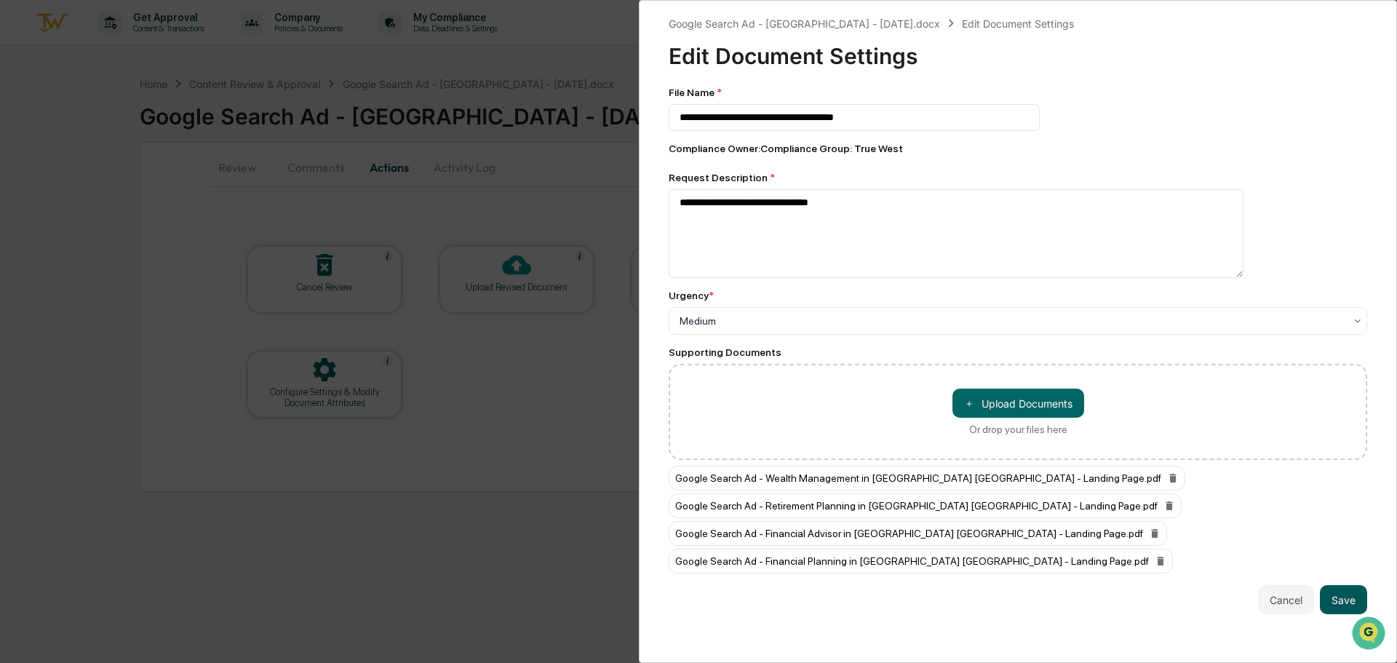
click at [1333, 603] on button "Save" at bounding box center [1343, 599] width 47 height 29
click at [1343, 598] on button "Save" at bounding box center [1343, 599] width 47 height 29
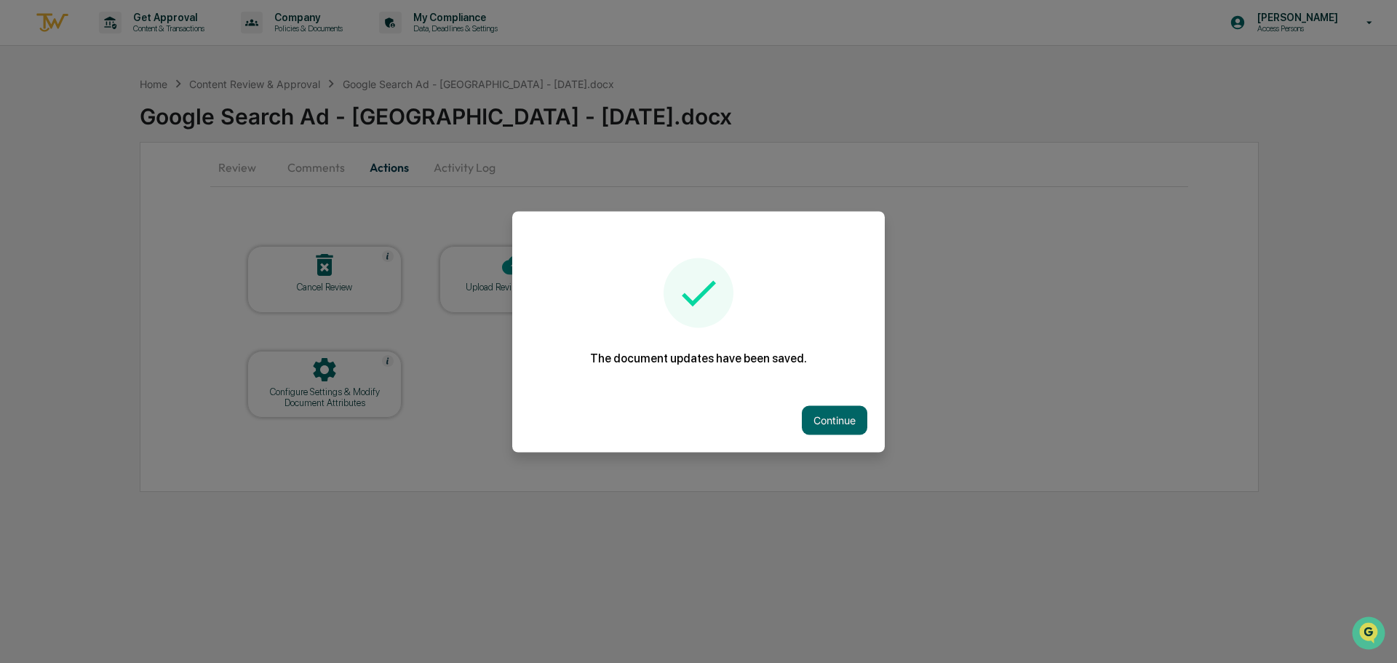
click at [822, 430] on button "Continue" at bounding box center [835, 419] width 66 height 29
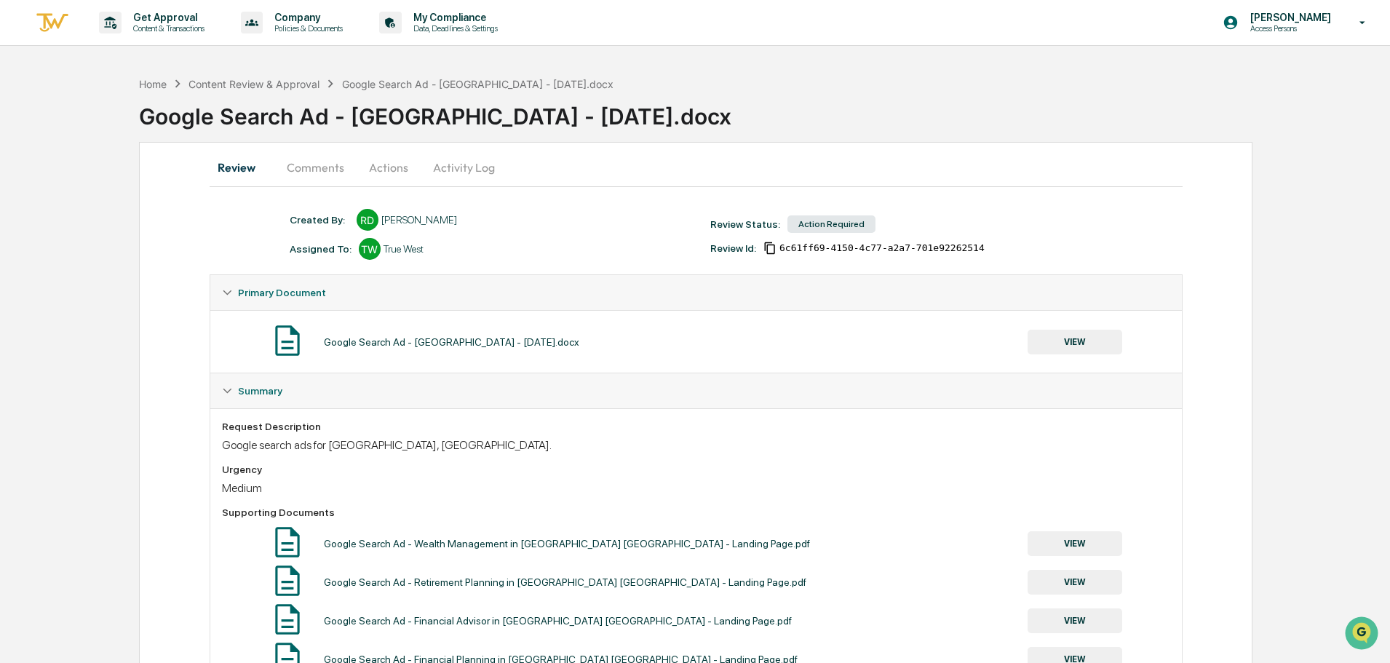
click at [463, 162] on button "Activity Log" at bounding box center [463, 167] width 85 height 35
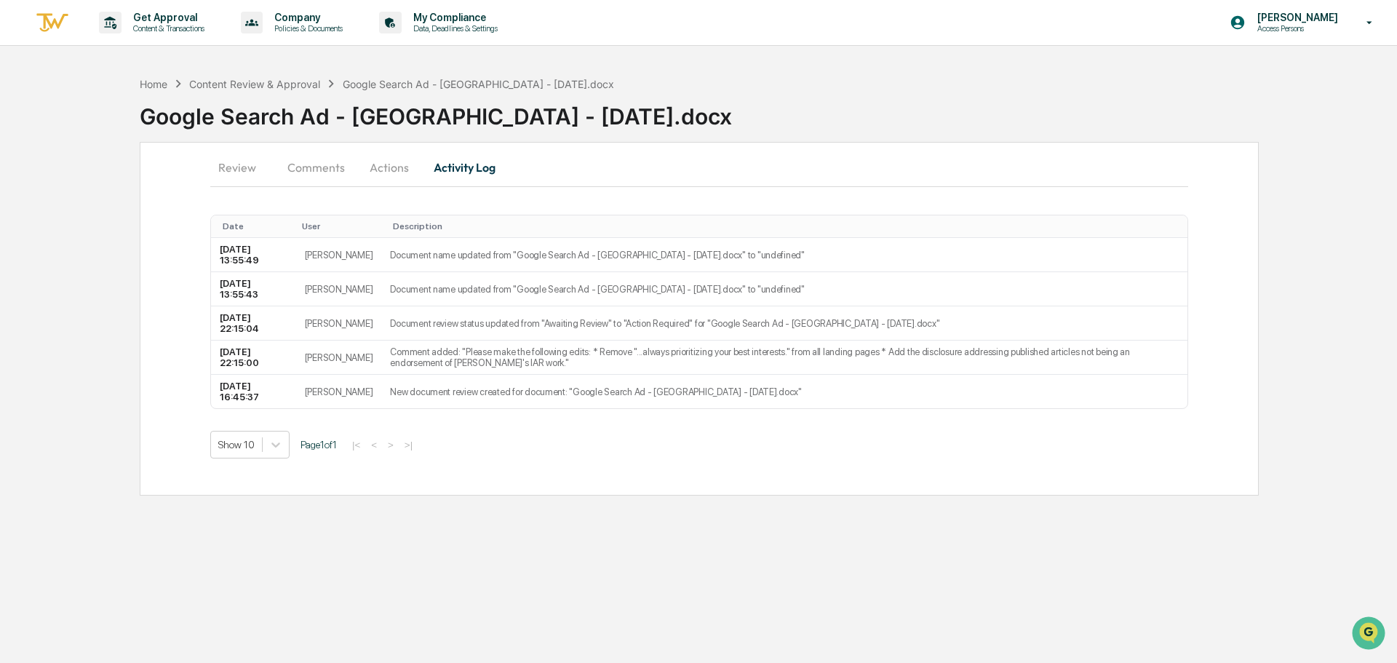
click at [368, 175] on button "Actions" at bounding box center [390, 167] width 66 height 35
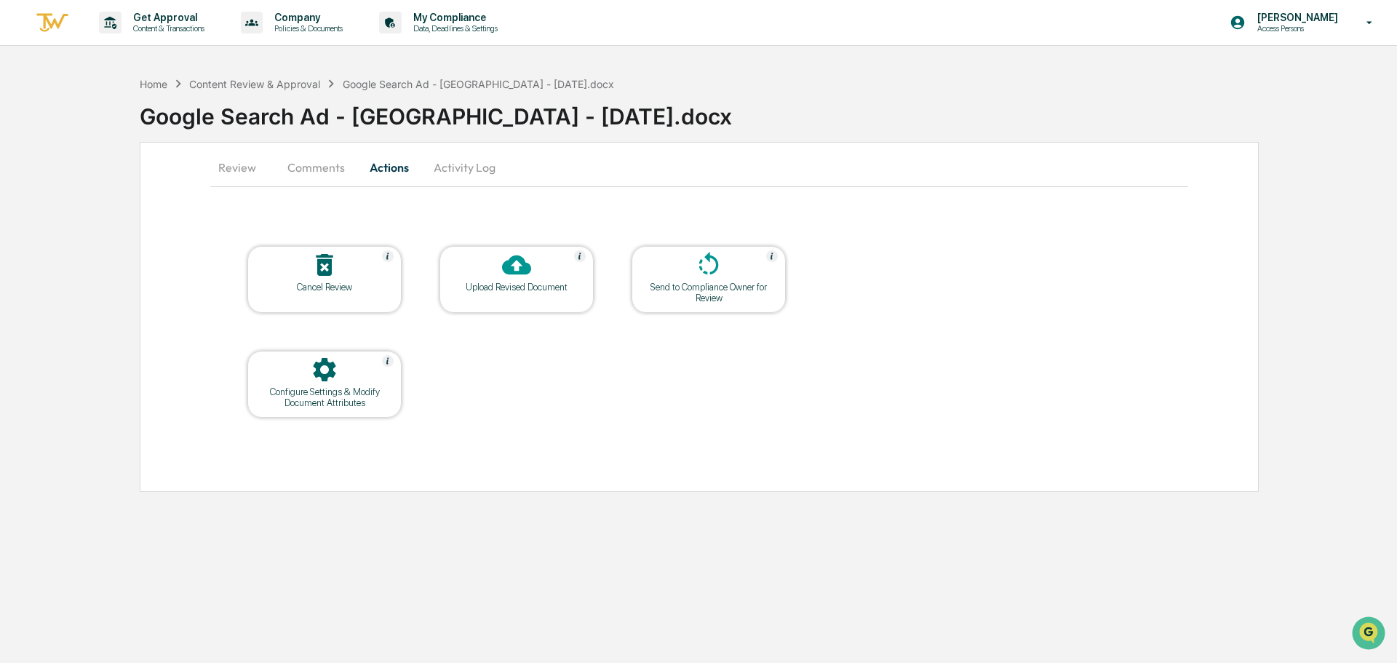
click at [755, 303] on div "Send to Compliance Owner for Review" at bounding box center [709, 279] width 154 height 67
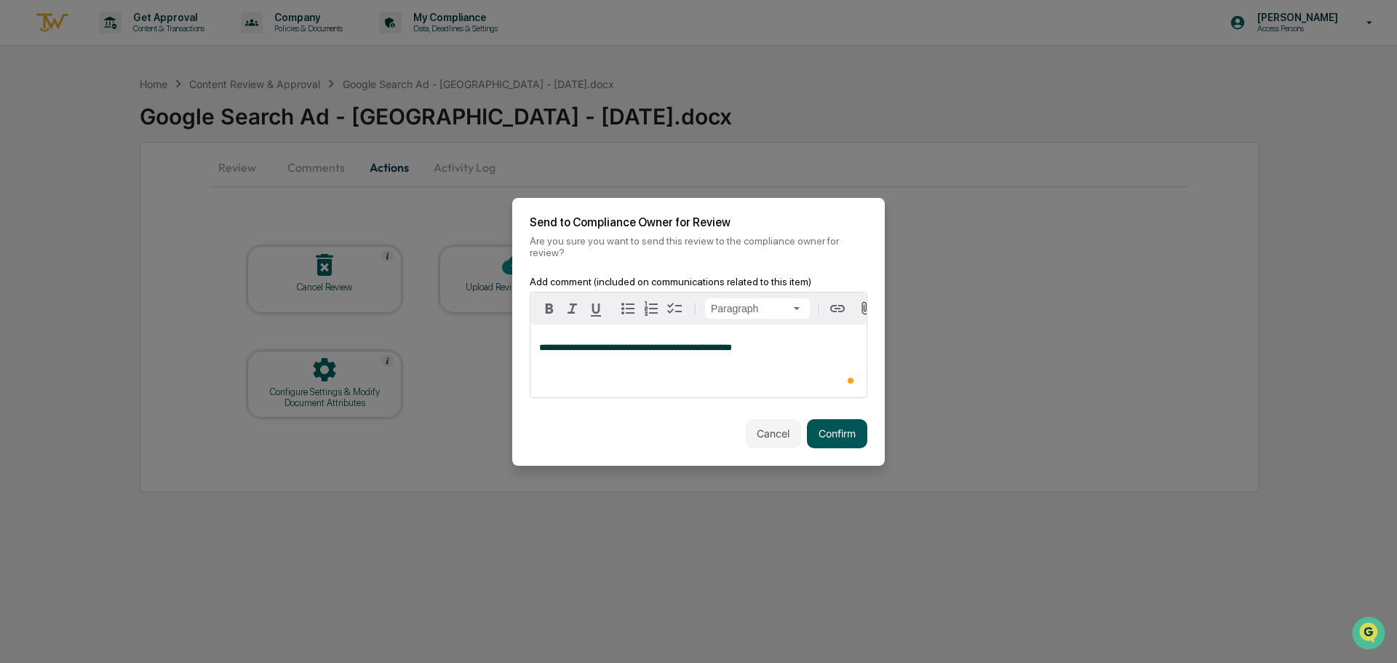
click at [841, 423] on button "Confirm" at bounding box center [837, 433] width 60 height 29
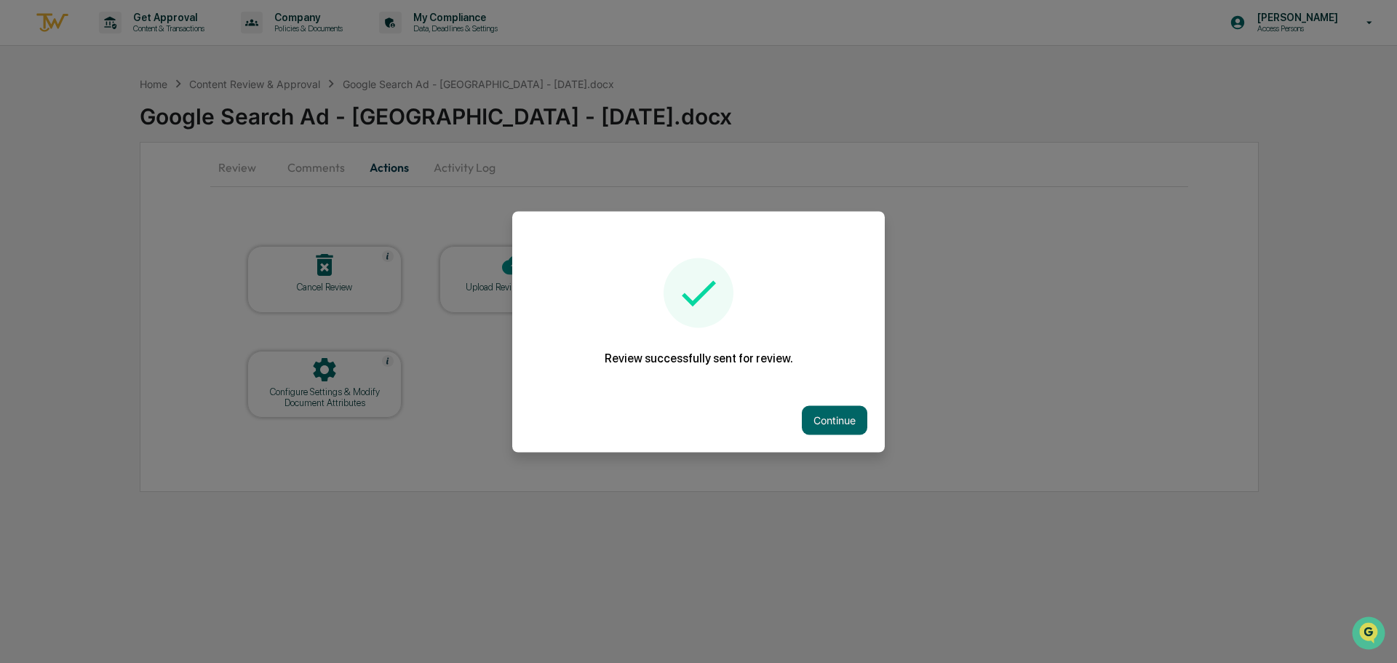
click at [841, 423] on button "Continue" at bounding box center [835, 419] width 66 height 29
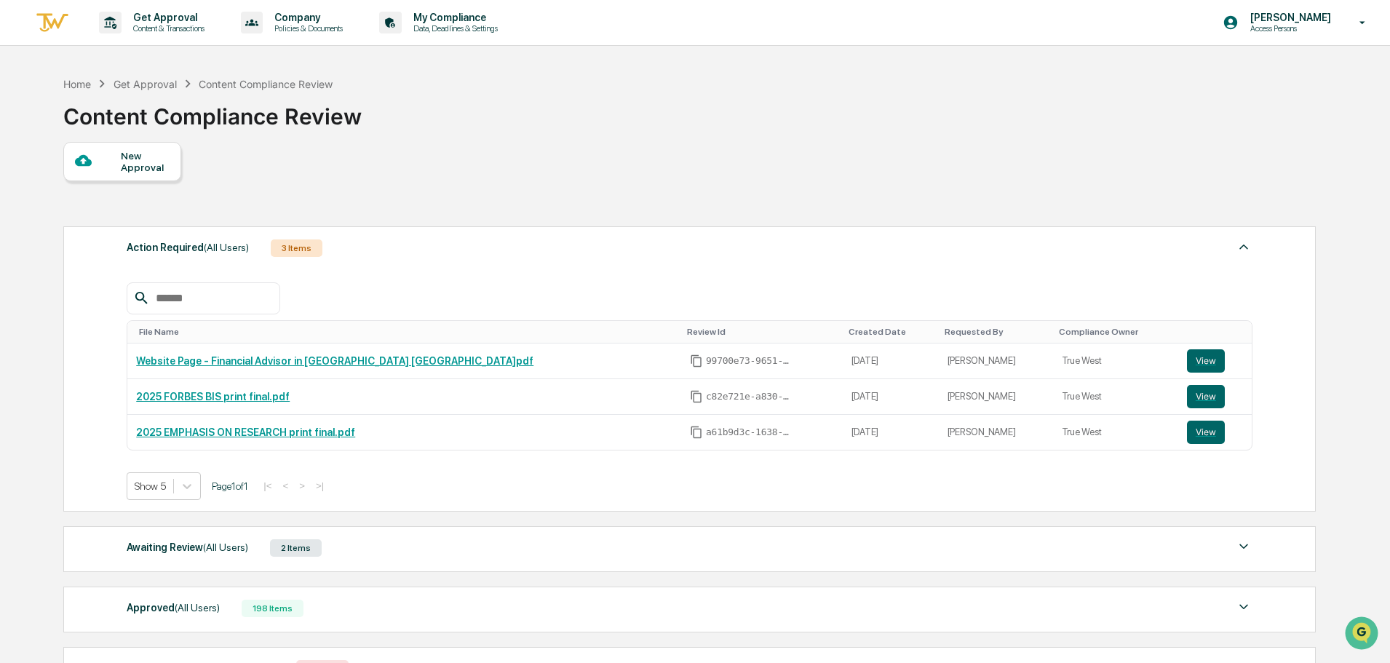
click at [777, 161] on div "New Approval" at bounding box center [688, 161] width 1251 height 39
click at [832, 132] on div "Home Get Approval Content Compliance Review Content Compliance Review" at bounding box center [688, 105] width 1251 height 73
click at [1229, 106] on div "Home Get Approval Content Compliance Review Content Compliance Review" at bounding box center [688, 105] width 1251 height 73
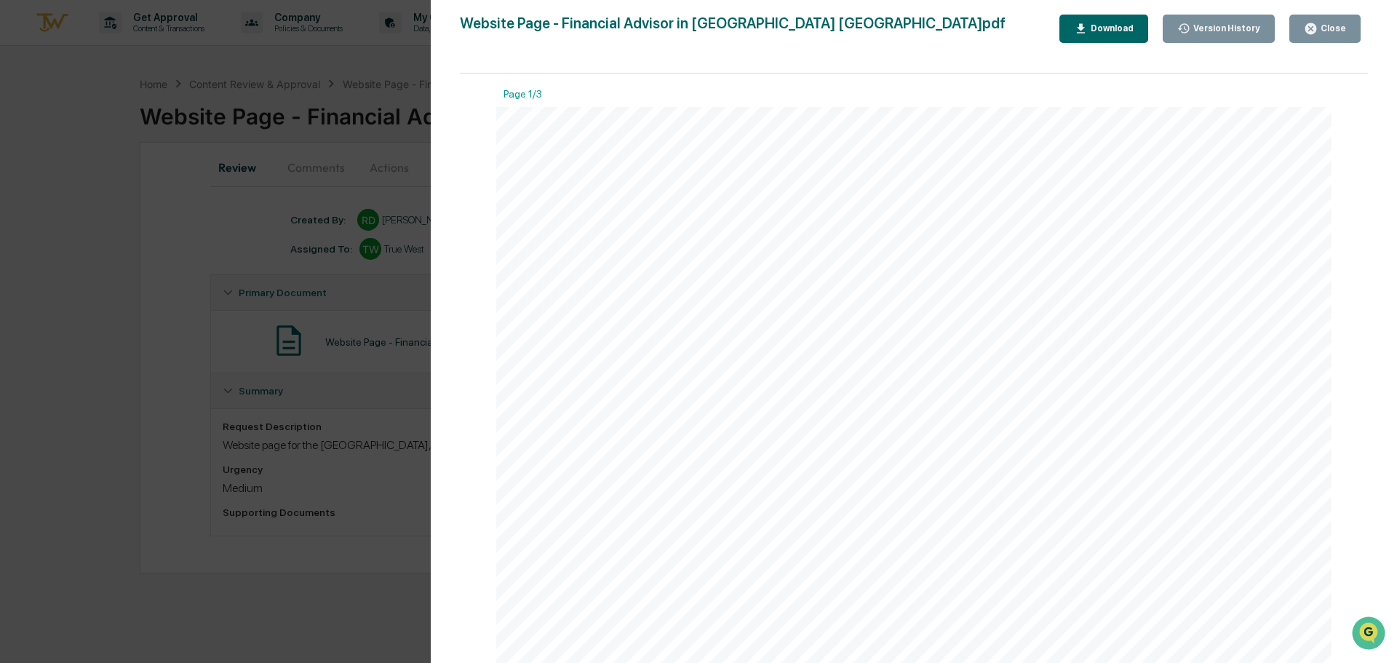
scroll to position [2353, 0]
click at [316, 141] on div "Version History [DATE] 04:39 PM [PERSON_NAME] Website Page - Financial Advisor …" at bounding box center [698, 331] width 1397 height 663
click at [349, 191] on div "Version History [DATE] 04:39 PM [PERSON_NAME] Website Page - Financial Advisor …" at bounding box center [698, 331] width 1397 height 663
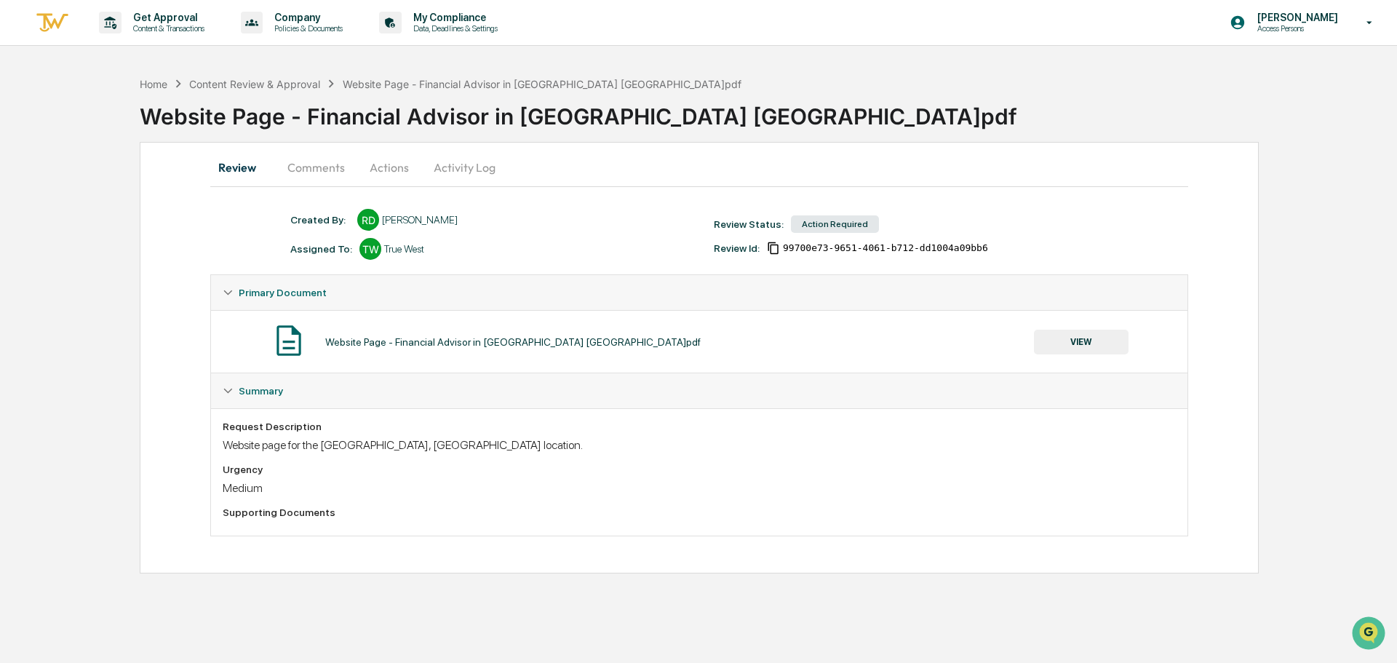
click at [909, 127] on div "Website Page - Financial Advisor in [GEOGRAPHIC_DATA] [GEOGRAPHIC_DATA]pdf" at bounding box center [769, 111] width 1258 height 38
